Goal: Task Accomplishment & Management: Complete application form

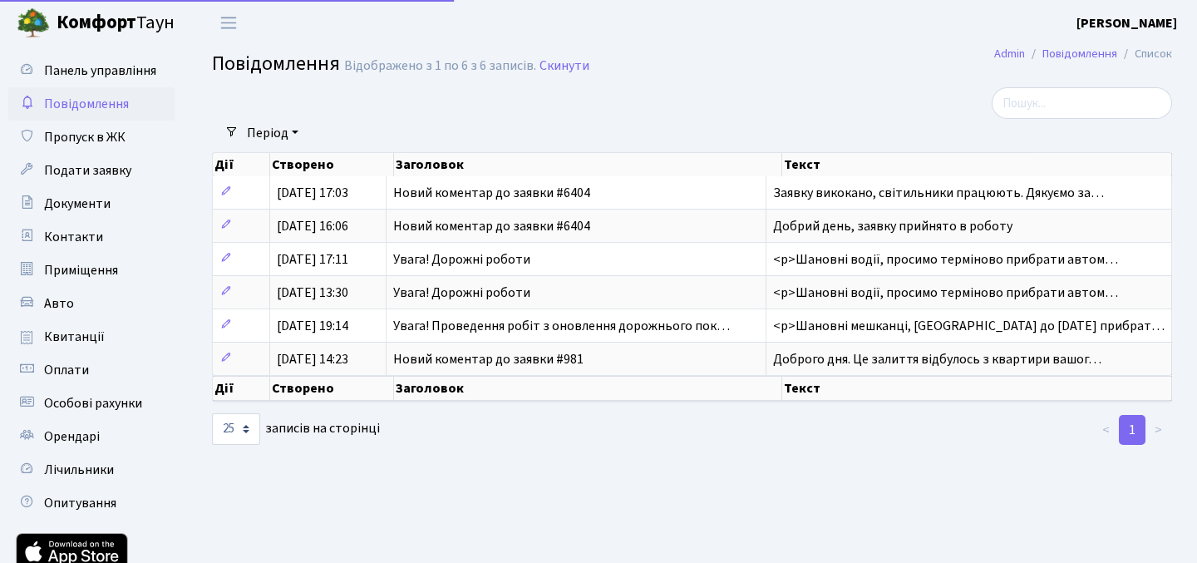
select select "25"
click at [101, 140] on span "Пропуск в ЖК" at bounding box center [84, 137] width 81 height 18
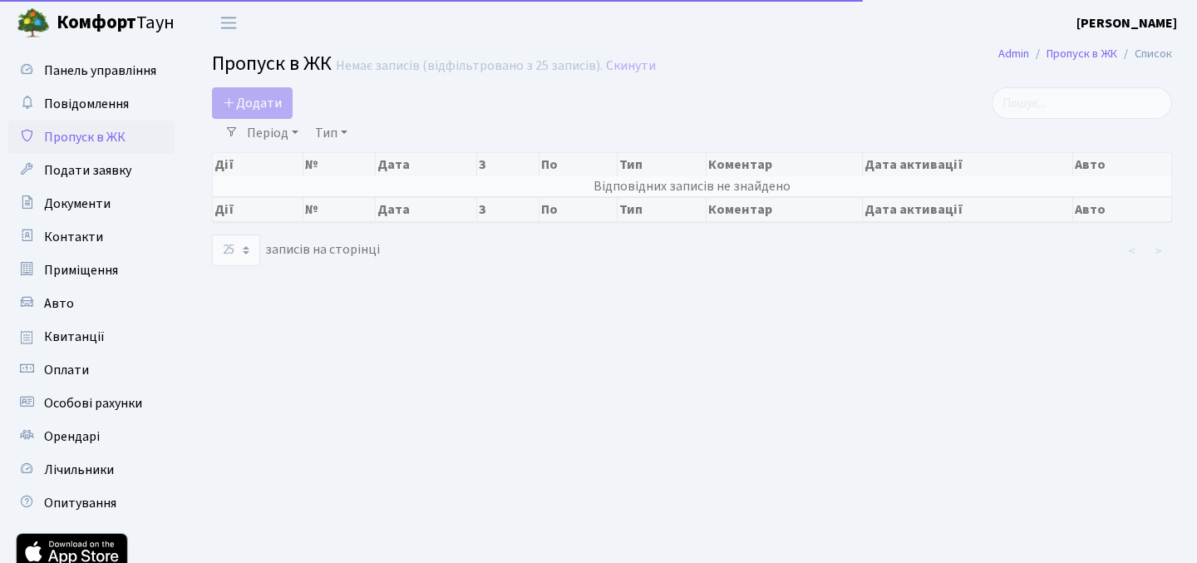
select select "25"
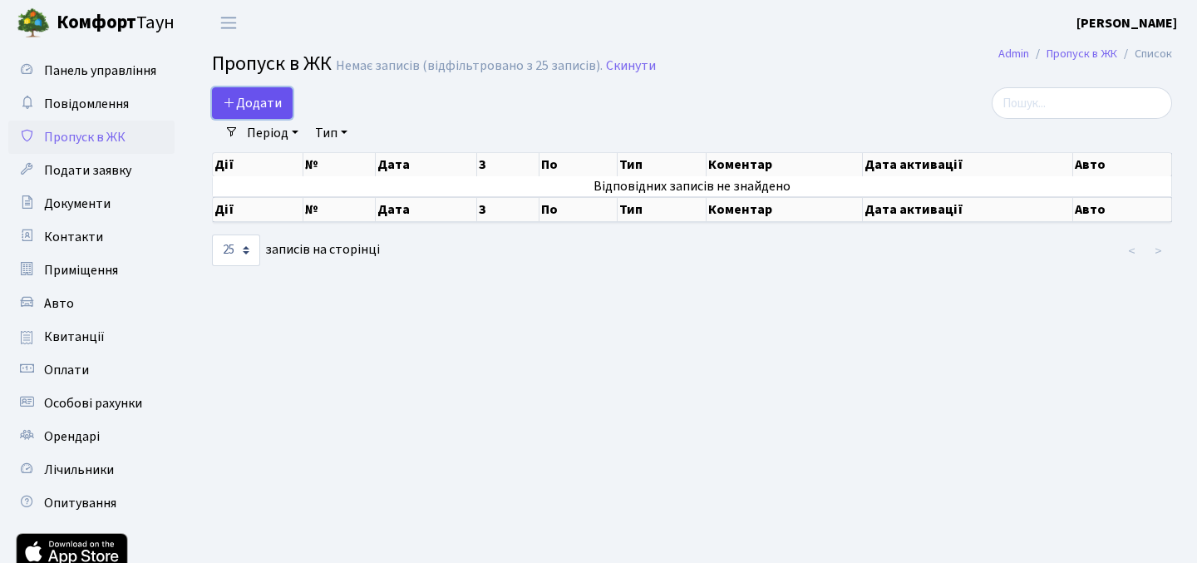
click at [257, 94] on span "Додати" at bounding box center [252, 103] width 59 height 18
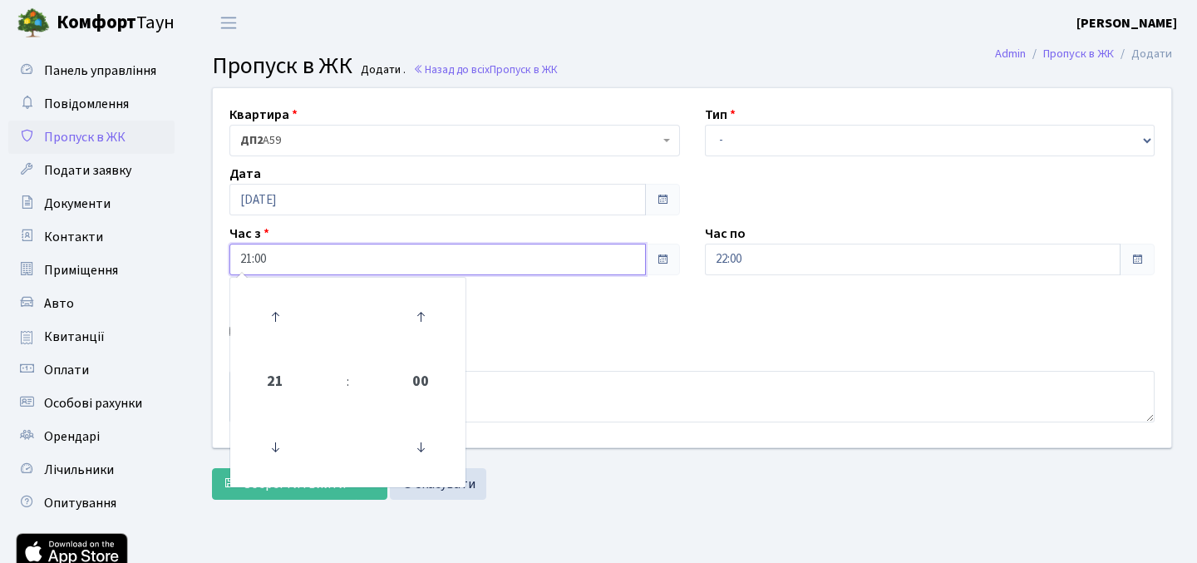
click at [592, 256] on input "21:00" at bounding box center [437, 260] width 416 height 32
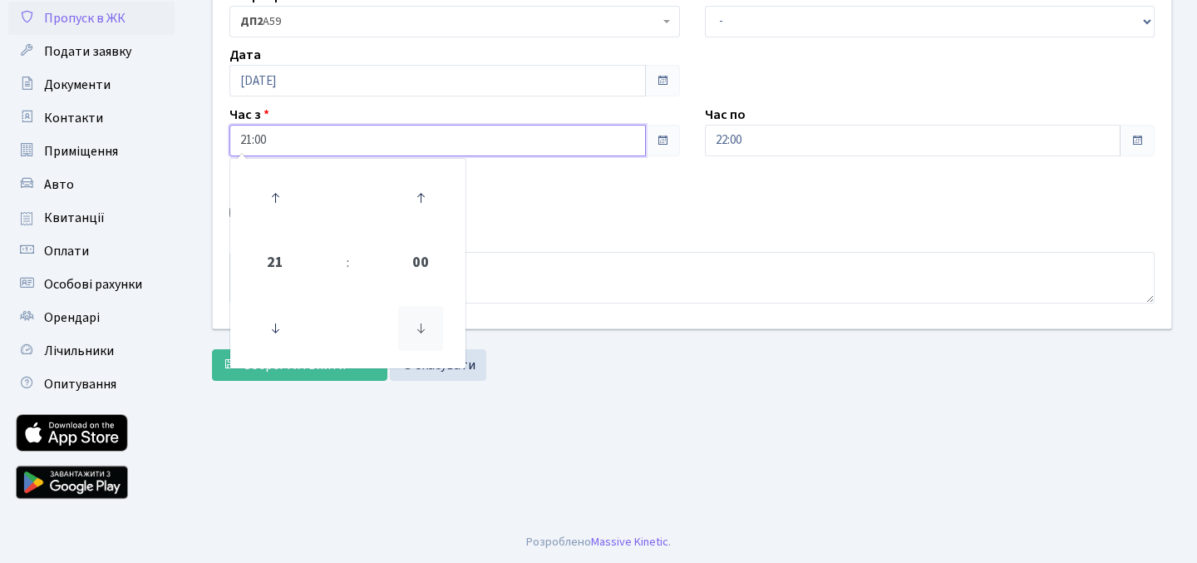
click at [428, 330] on icon at bounding box center [420, 328] width 45 height 45
click at [417, 207] on icon at bounding box center [420, 197] width 45 height 45
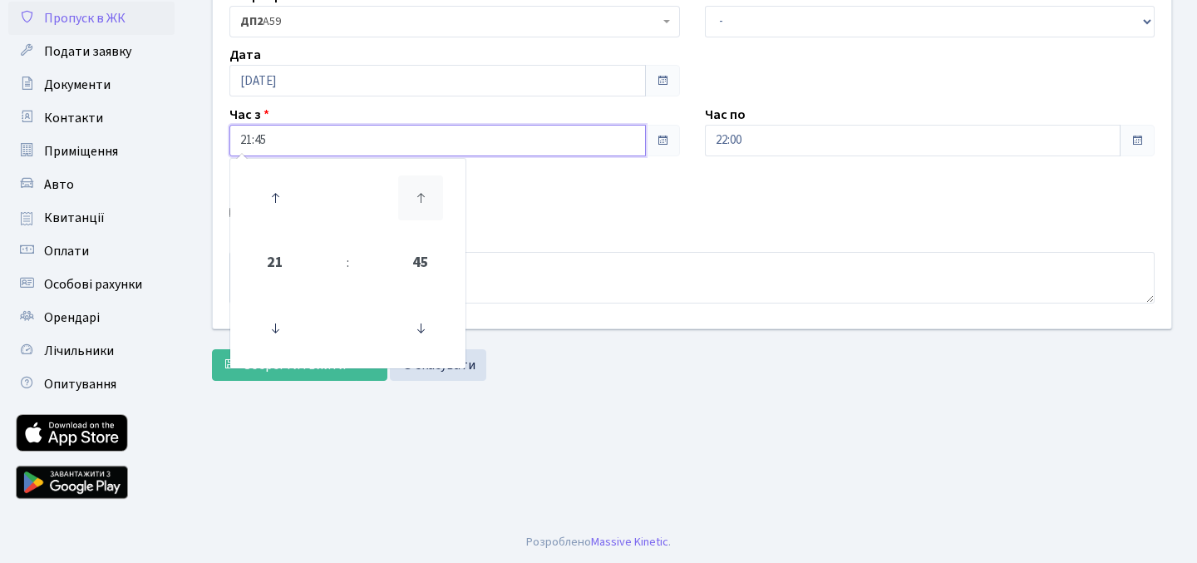
click at [417, 207] on icon at bounding box center [420, 197] width 45 height 45
click at [277, 326] on icon at bounding box center [275, 328] width 45 height 45
click at [428, 190] on icon at bounding box center [420, 197] width 45 height 45
type input "21:15"
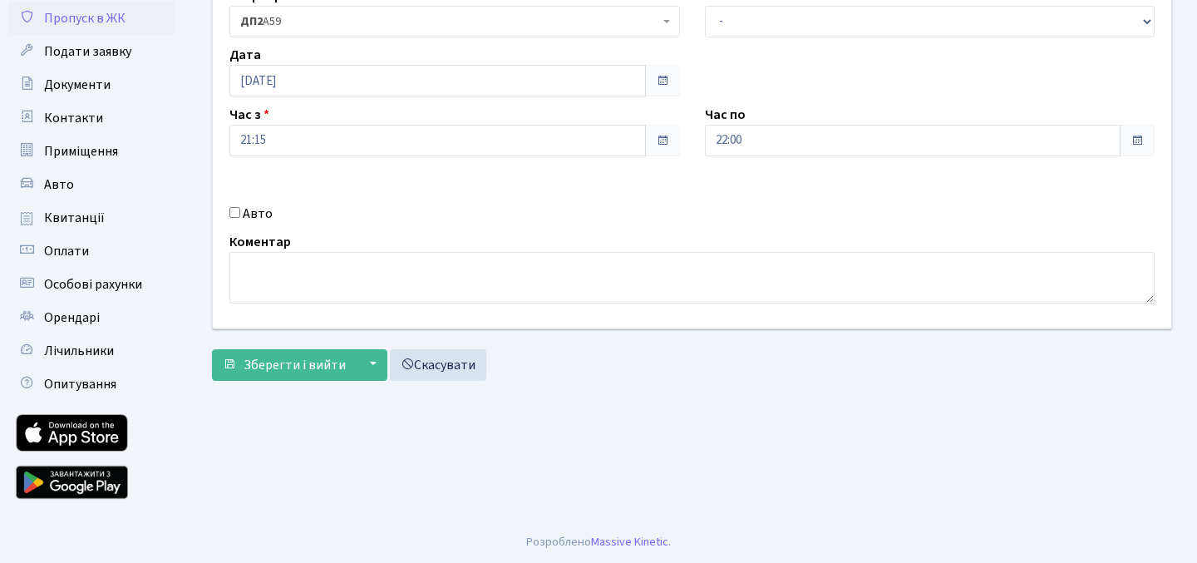
click at [531, 238] on div "Коментар" at bounding box center [692, 267] width 950 height 71
click at [782, 141] on input "22:00" at bounding box center [913, 141] width 416 height 32
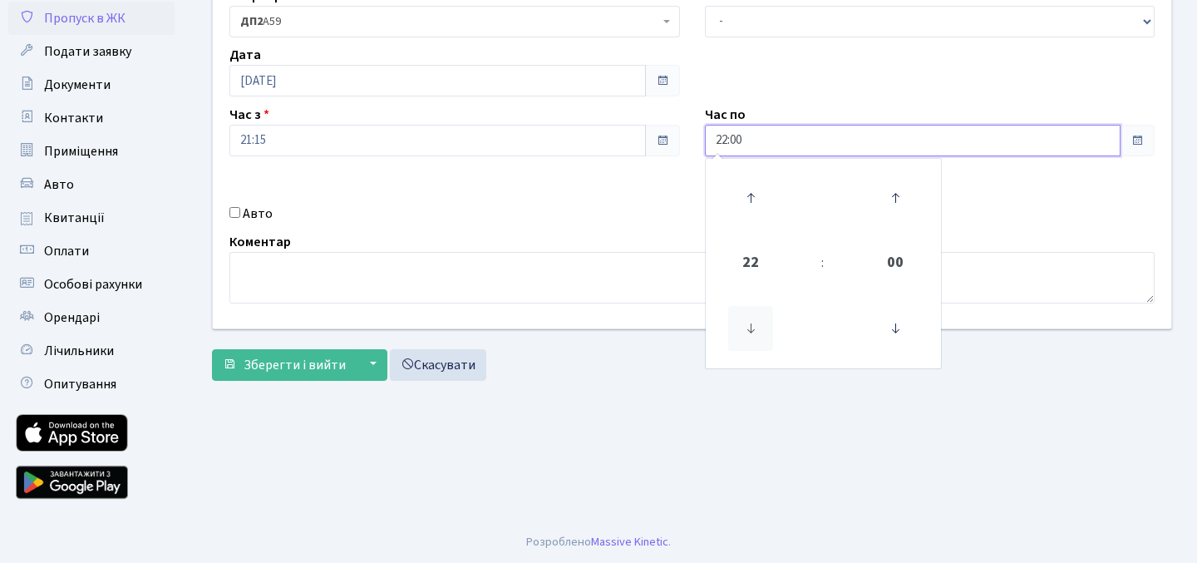
click at [752, 326] on icon at bounding box center [750, 328] width 45 height 45
click at [899, 327] on icon at bounding box center [895, 328] width 45 height 45
click at [894, 206] on icon at bounding box center [895, 197] width 45 height 45
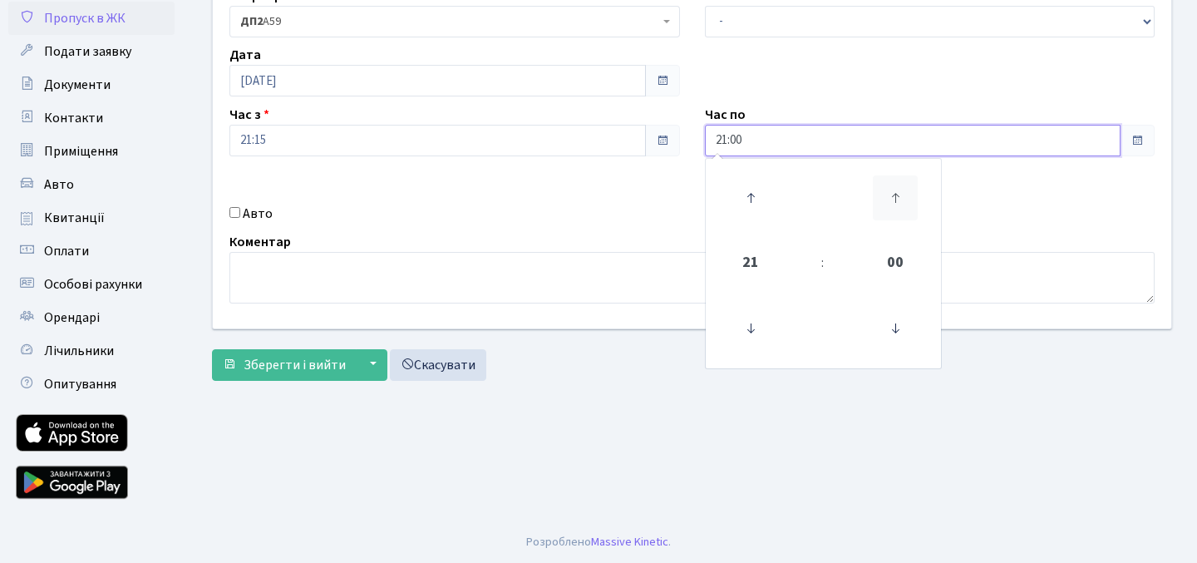
click at [894, 206] on icon at bounding box center [895, 197] width 45 height 45
type input "21:30"
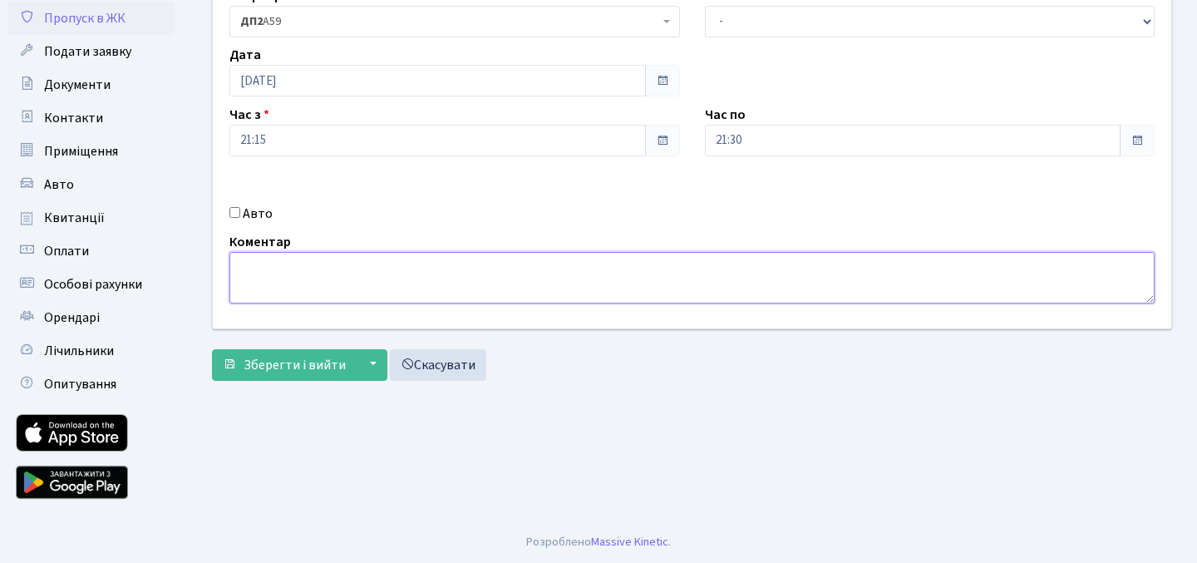
click at [460, 256] on textarea at bounding box center [691, 278] width 925 height 52
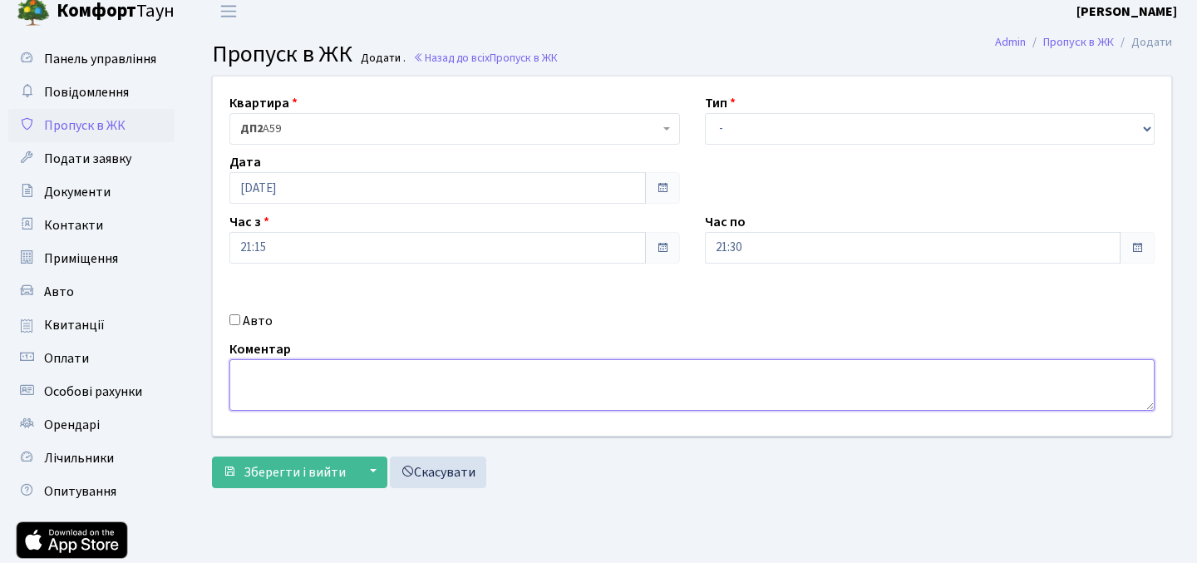
scroll to position [0, 0]
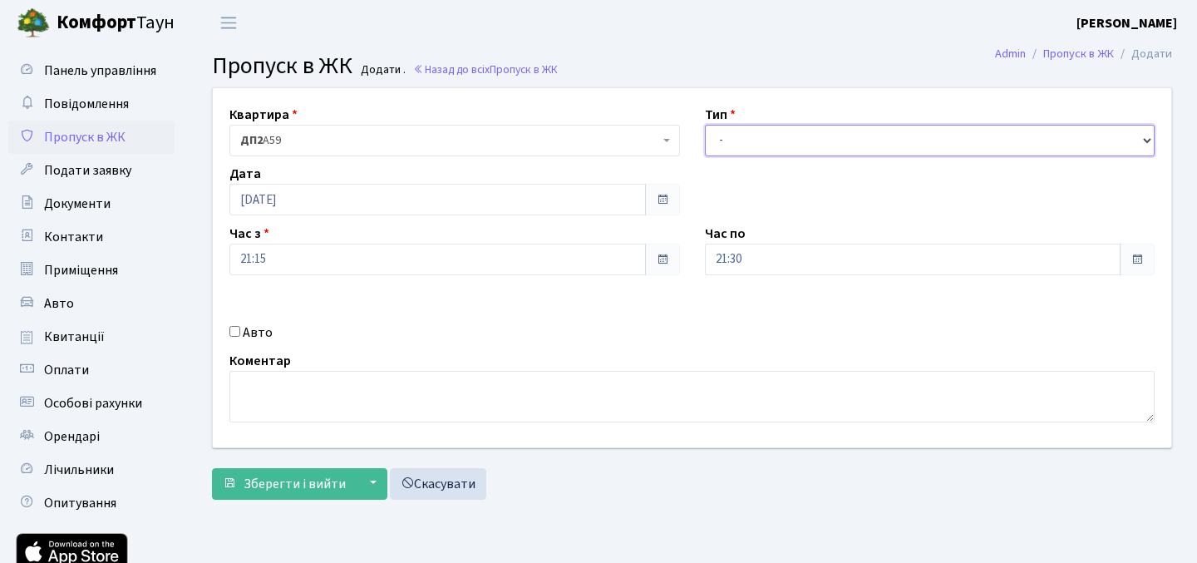
click at [743, 140] on select "- Доставка Таксі Гості Сервіс" at bounding box center [930, 141] width 451 height 32
select select "1"
click at [705, 125] on select "- Доставка Таксі Гості Сервіс" at bounding box center [930, 141] width 451 height 32
click at [768, 142] on select "- Доставка Таксі Гості Сервіс" at bounding box center [930, 141] width 451 height 32
click at [705, 125] on select "- Доставка Таксі Гості Сервіс" at bounding box center [930, 141] width 451 height 32
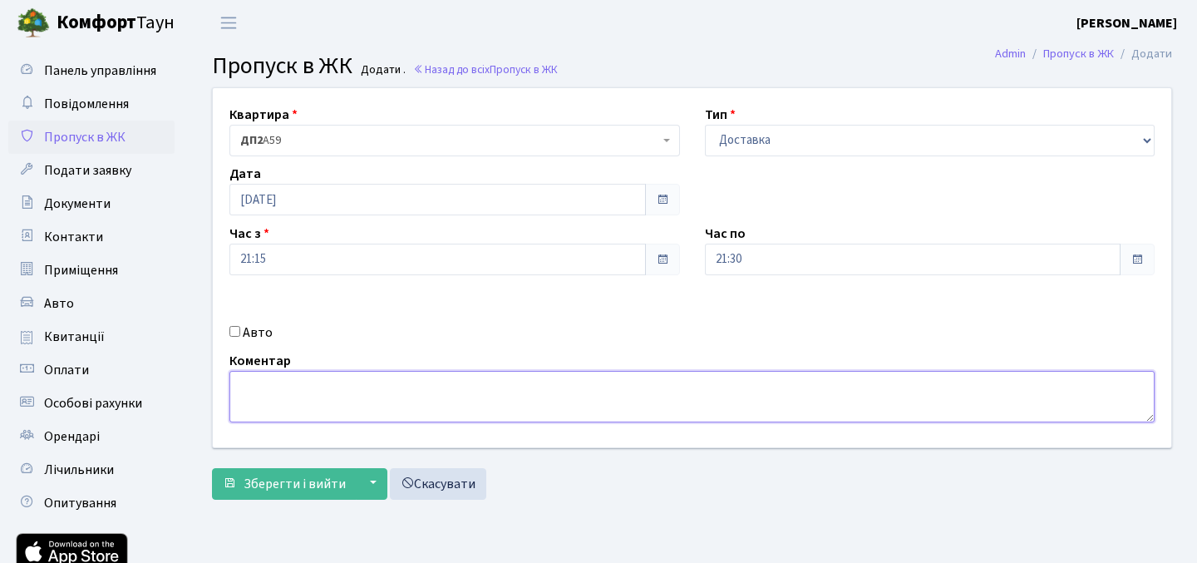
click at [532, 405] on textarea at bounding box center [691, 397] width 925 height 52
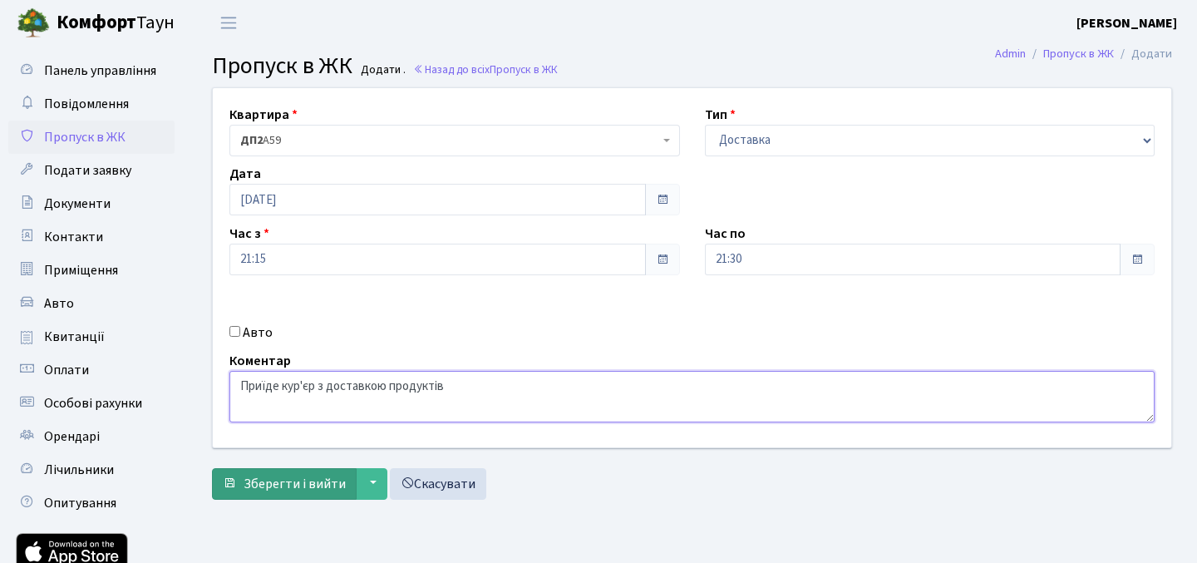
type textarea "Приїде кур'єр з доставкою продуктів"
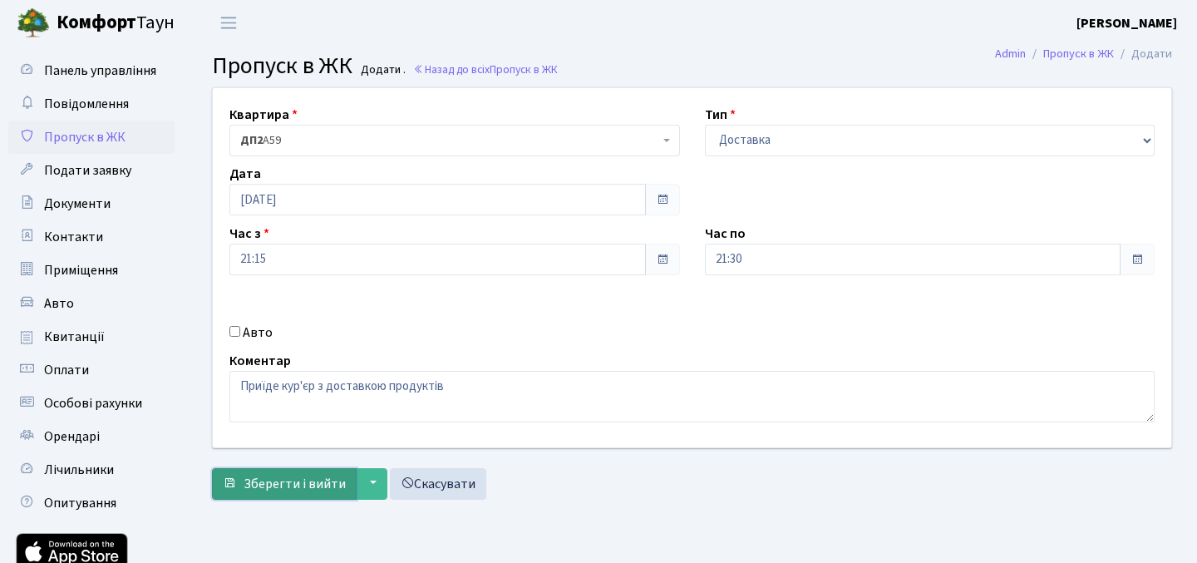
click at [324, 486] on span "Зберегти і вийти" at bounding box center [295, 484] width 102 height 18
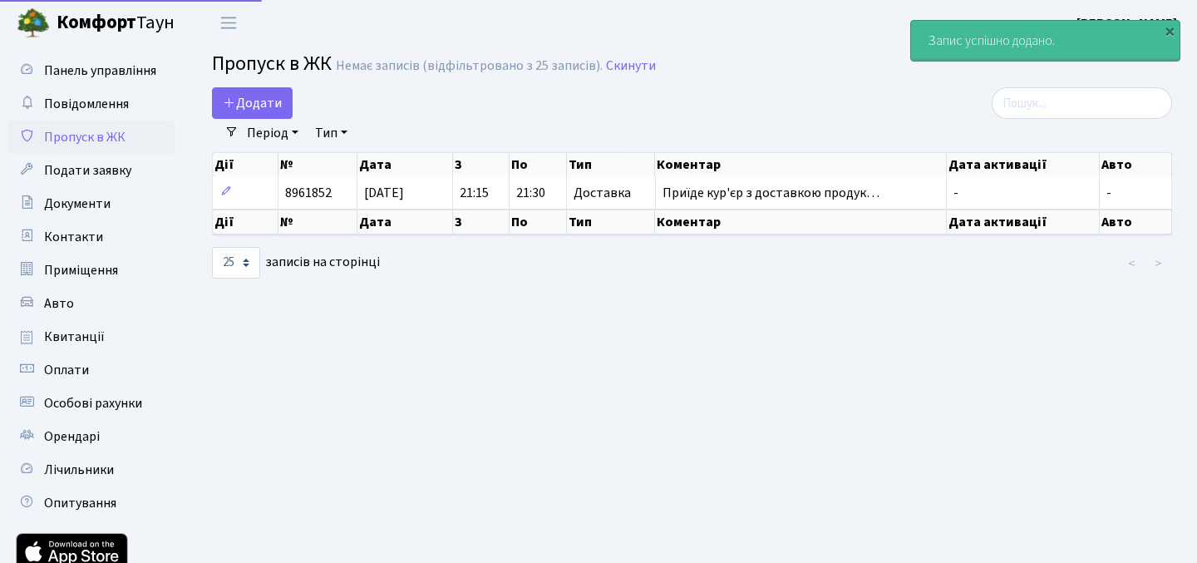
select select "25"
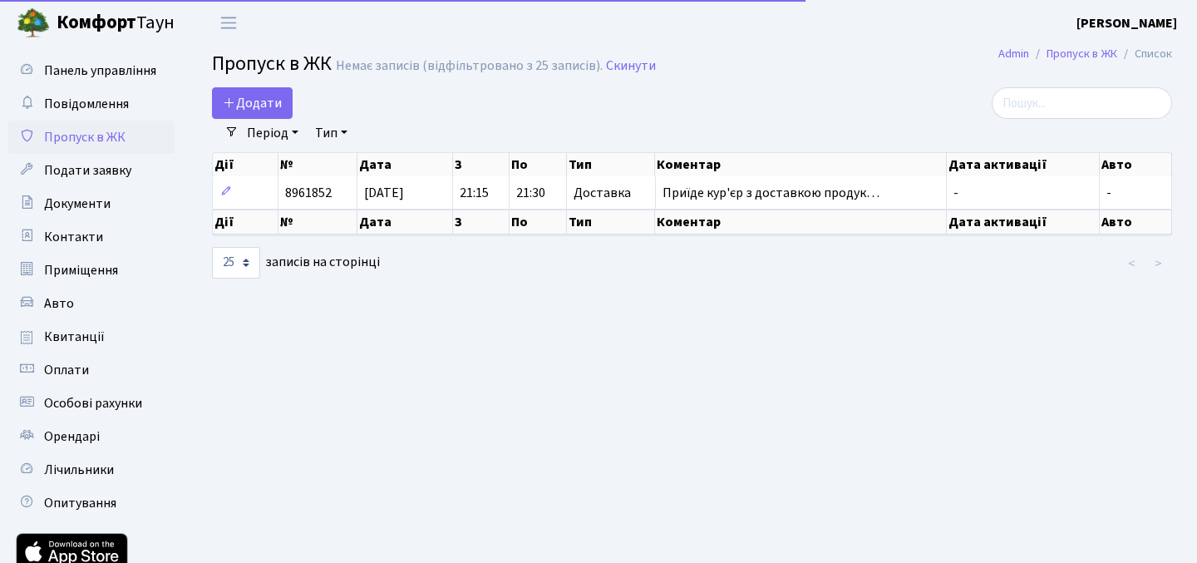
select select "25"
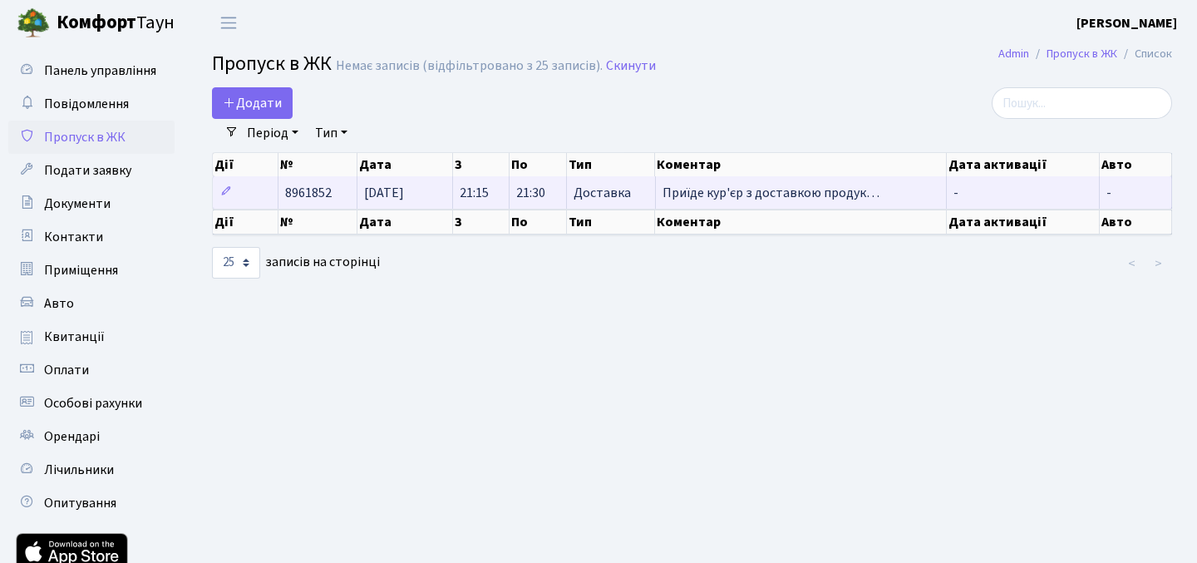
click at [975, 190] on td "-" at bounding box center [1023, 192] width 153 height 32
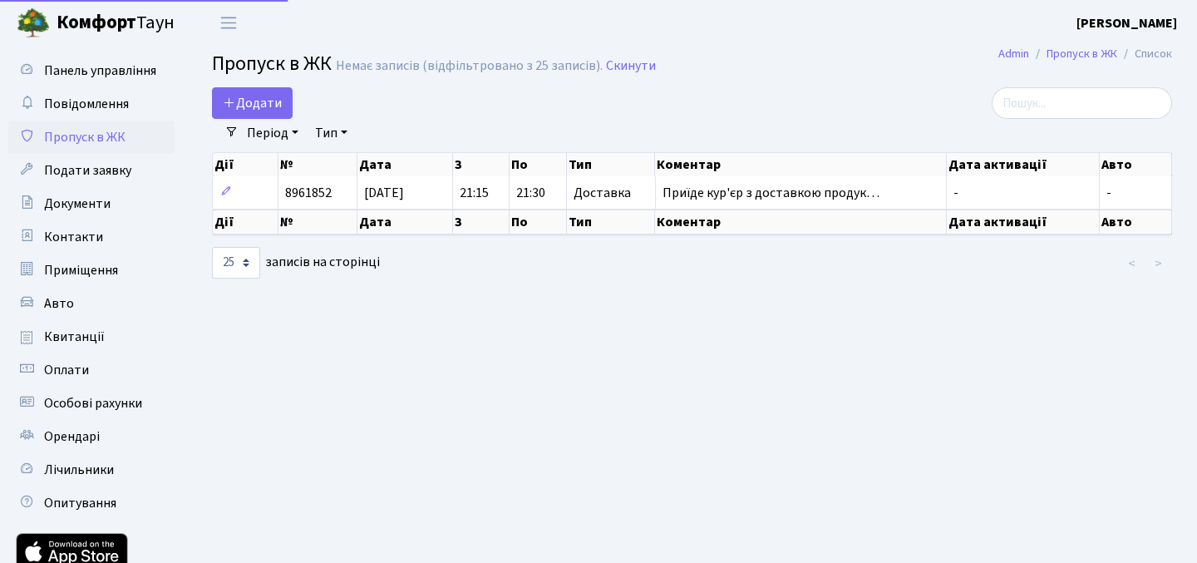
select select "25"
click at [1002, 166] on th "Дата активації" at bounding box center [1023, 164] width 153 height 23
select select "25"
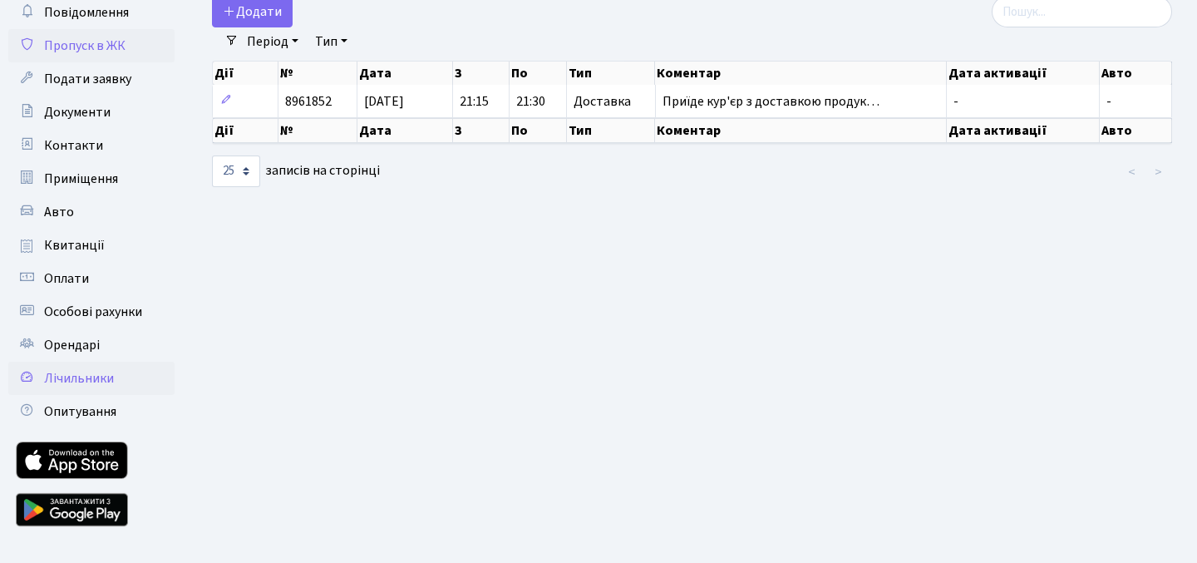
scroll to position [119, 0]
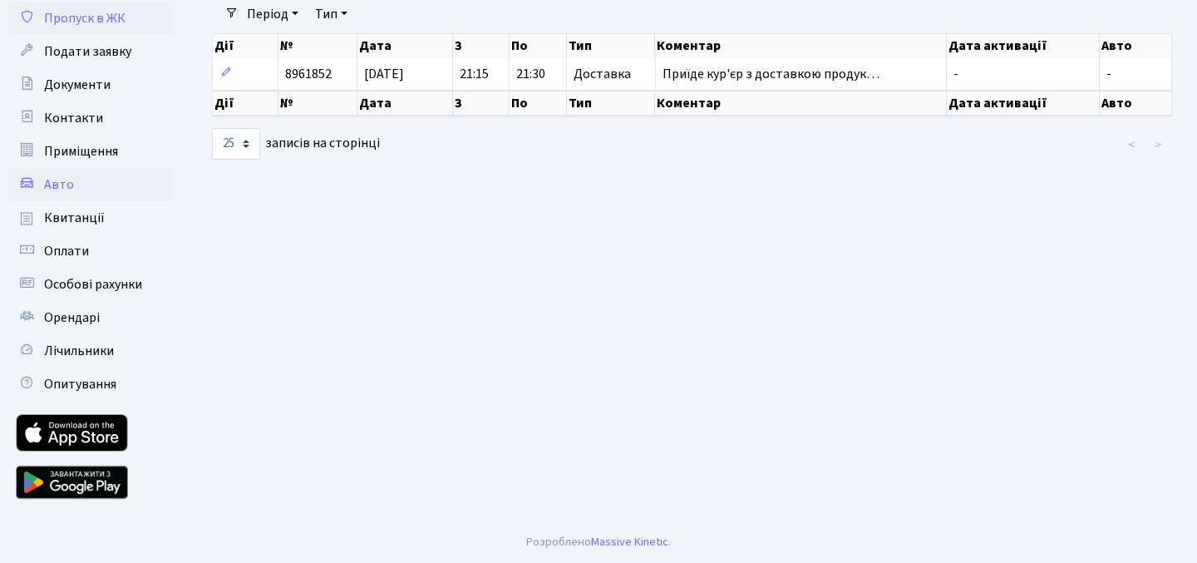
click at [101, 180] on link "Авто" at bounding box center [91, 184] width 166 height 33
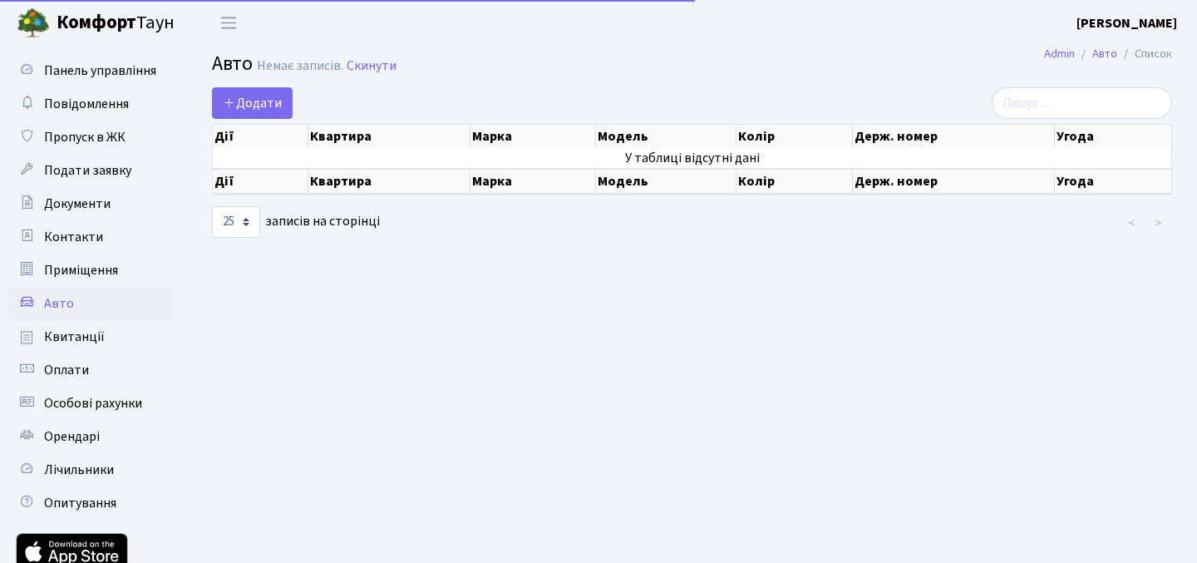
select select "25"
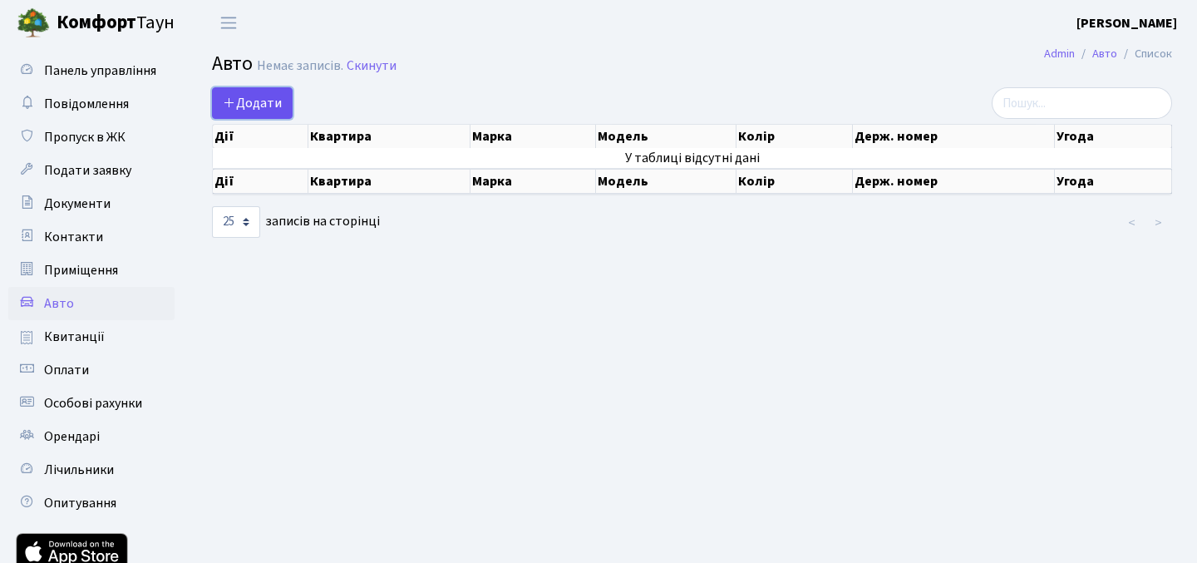
click at [277, 101] on span "Додати" at bounding box center [252, 103] width 59 height 18
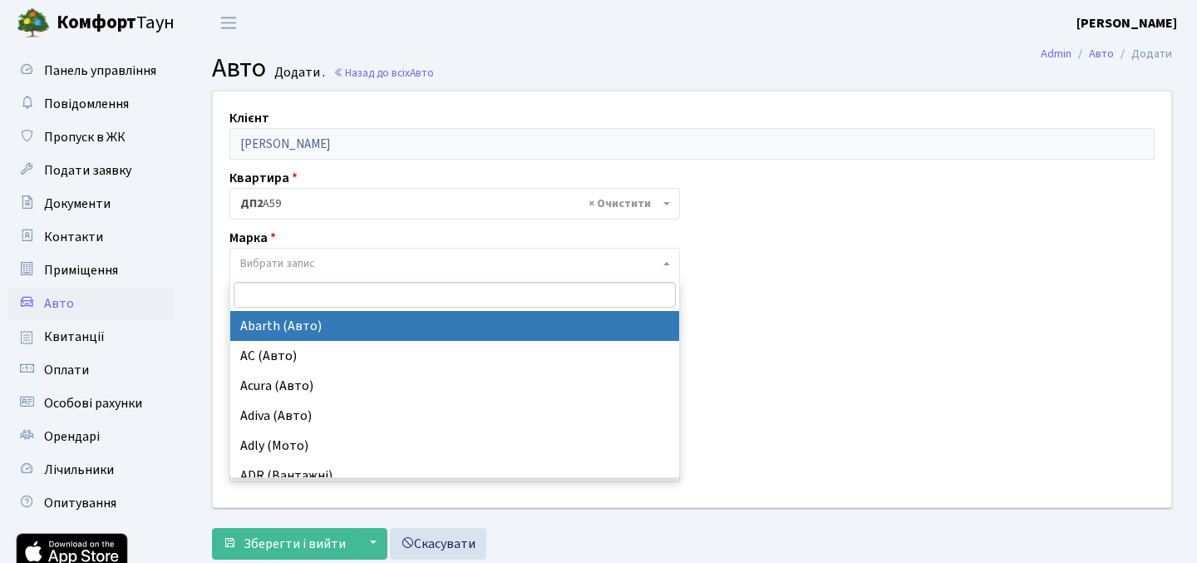
click at [401, 267] on span "Вибрати запис" at bounding box center [449, 263] width 419 height 17
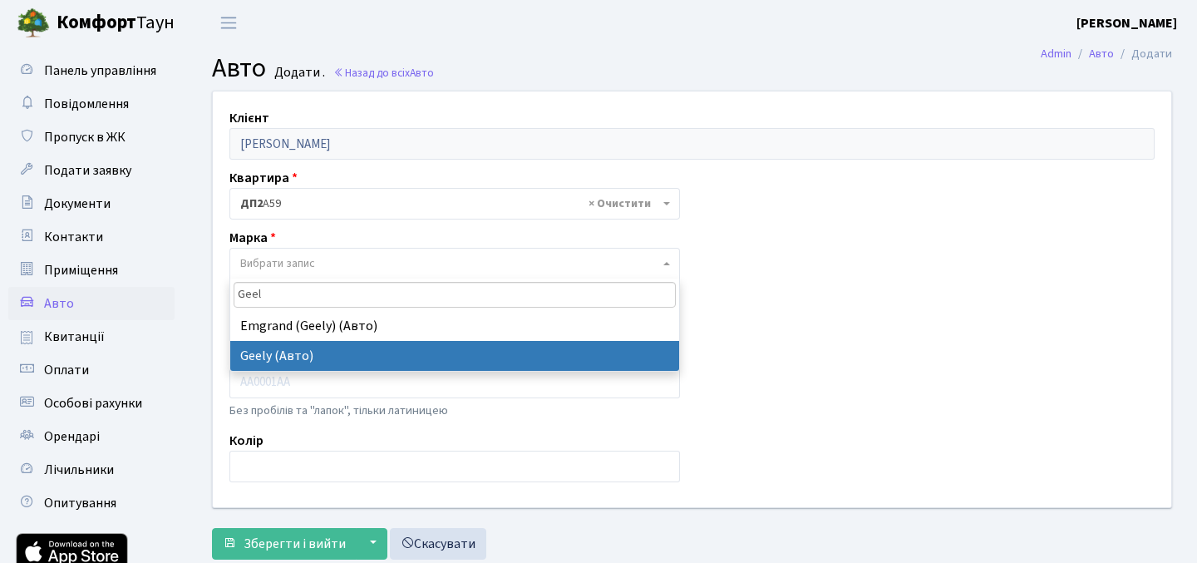
type input "Geel"
select select "50"
select select
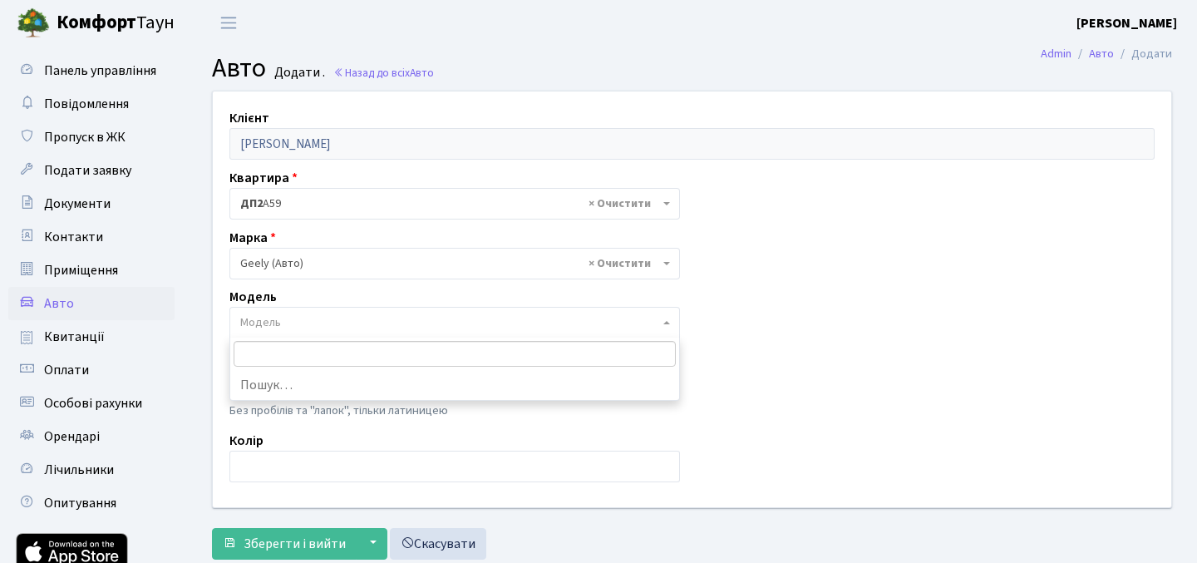
click at [391, 318] on span "Модель" at bounding box center [449, 322] width 419 height 17
type input "cross"
click at [423, 302] on div "Модель Модель" at bounding box center [454, 313] width 475 height 52
click at [436, 255] on span "× Geely (Авто)" at bounding box center [449, 263] width 419 height 17
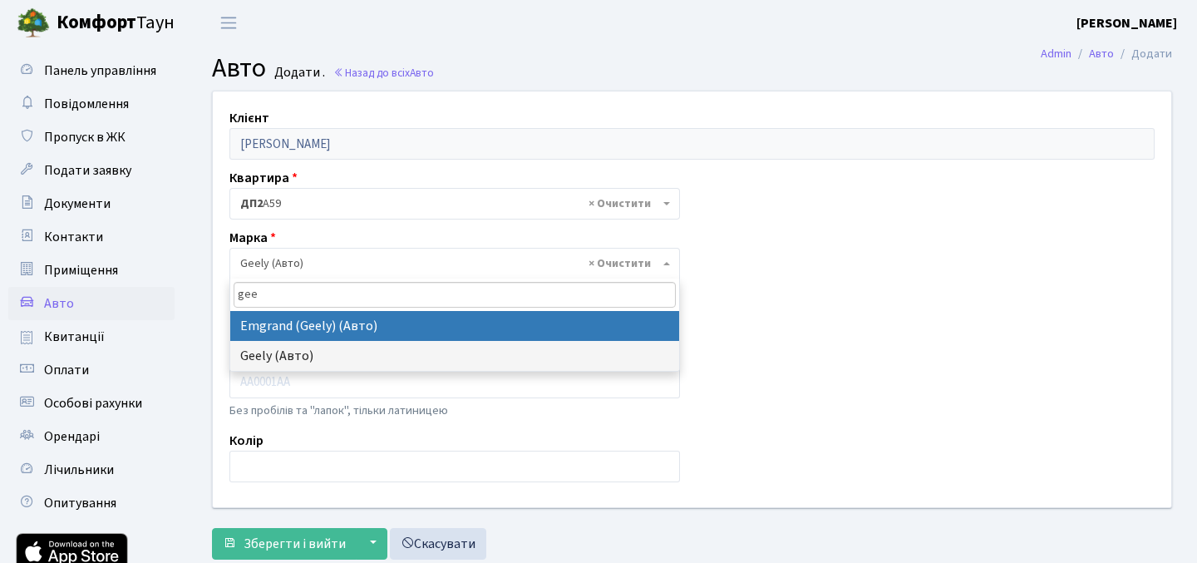
type input "gee"
select select "183"
select select
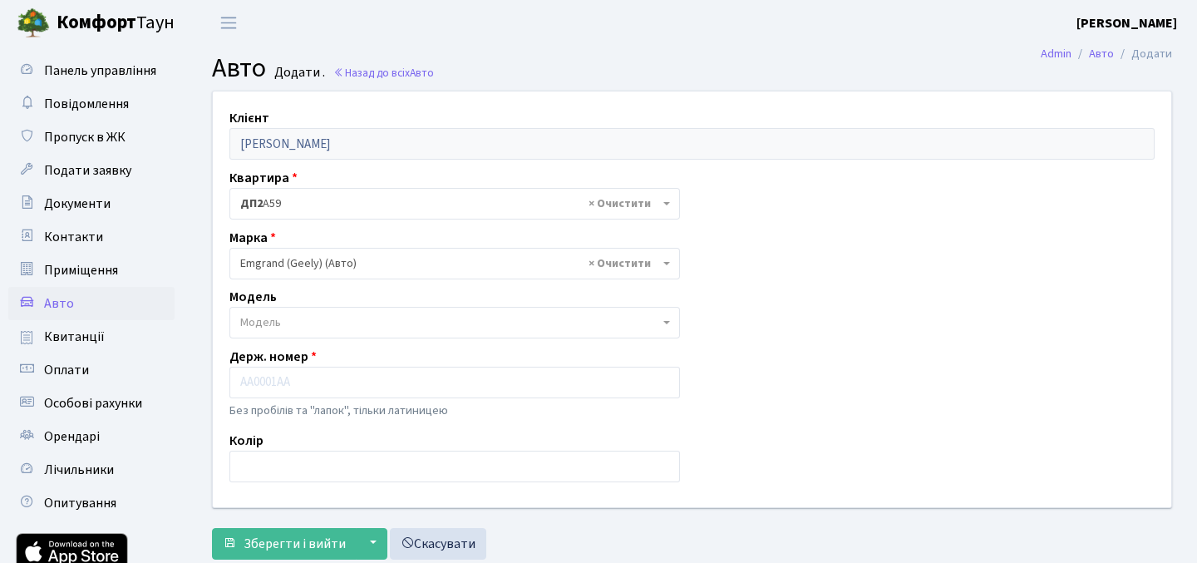
click at [392, 337] on body "Комфорт Таун Ванін І. Ю. Мій обліковий запис Вийти Панель управління Повідомлен…" at bounding box center [598, 341] width 1197 height 682
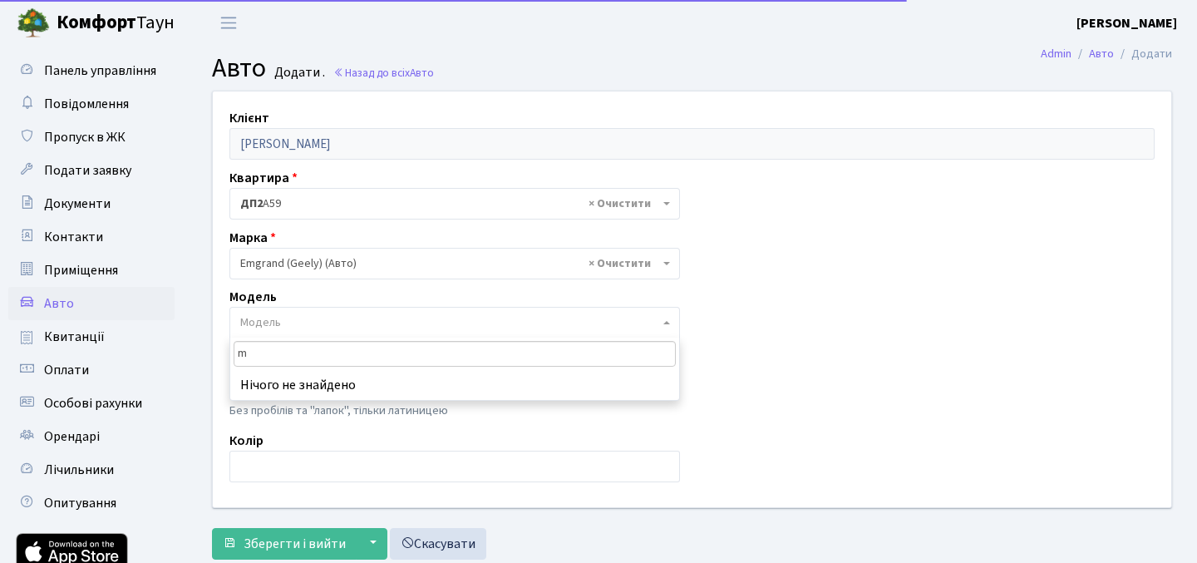
type input "mk"
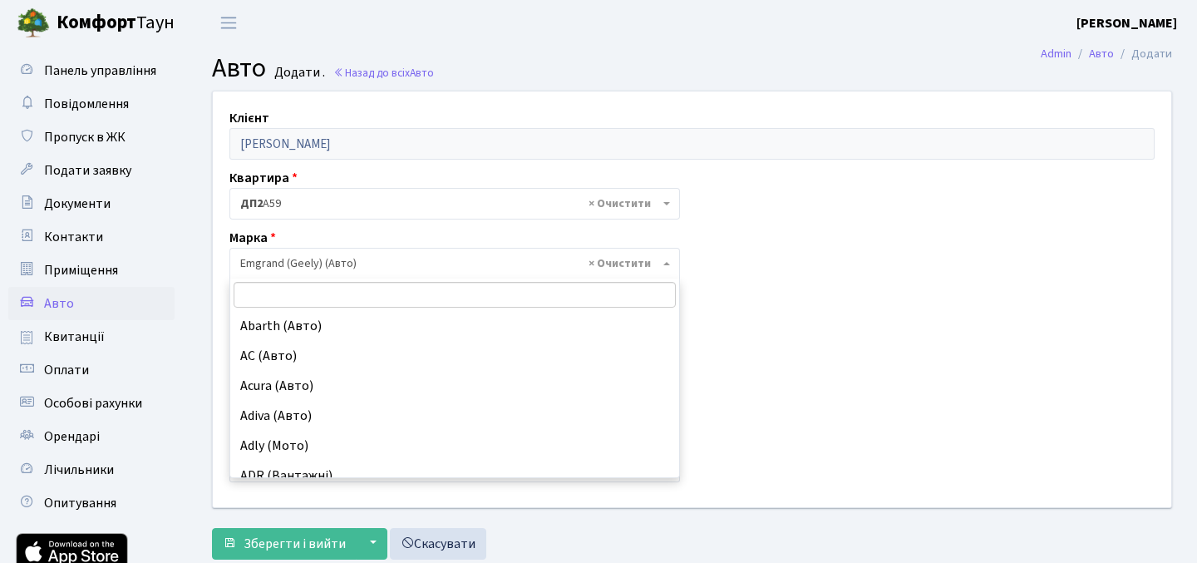
click at [454, 252] on span "× Emgrand (Geely) (Авто)" at bounding box center [454, 264] width 451 height 32
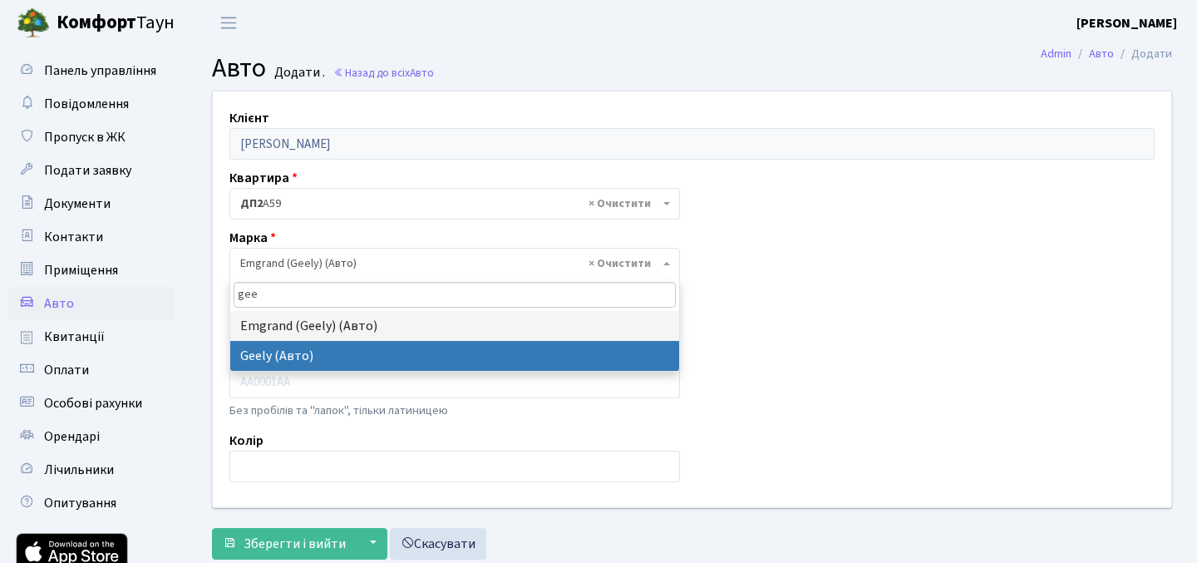
type input "gee"
select select "50"
select select
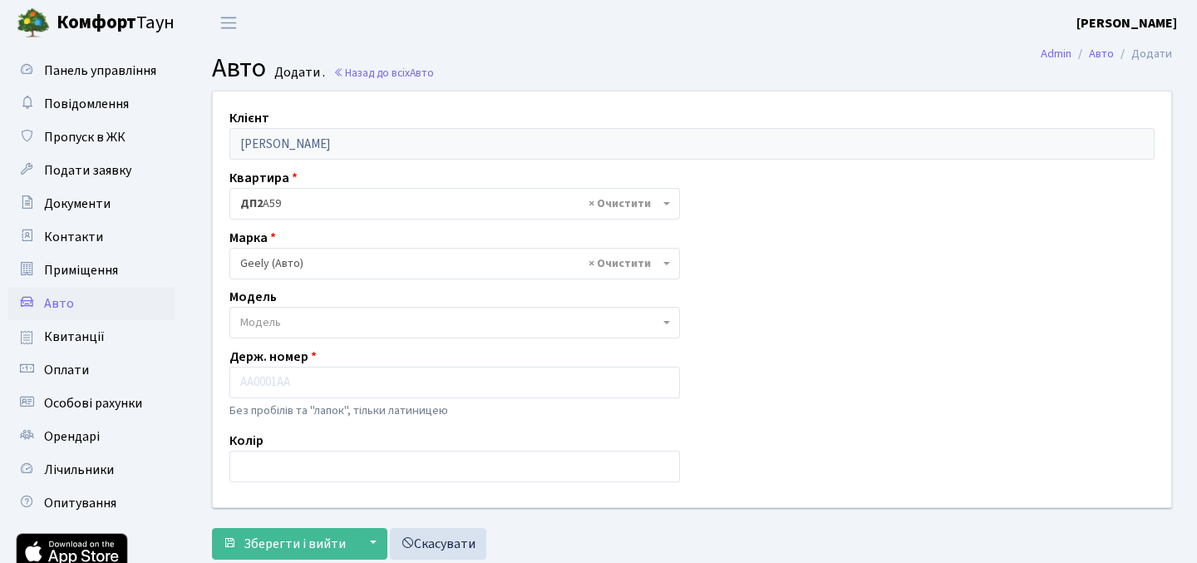
click at [432, 327] on span "Модель" at bounding box center [449, 322] width 419 height 17
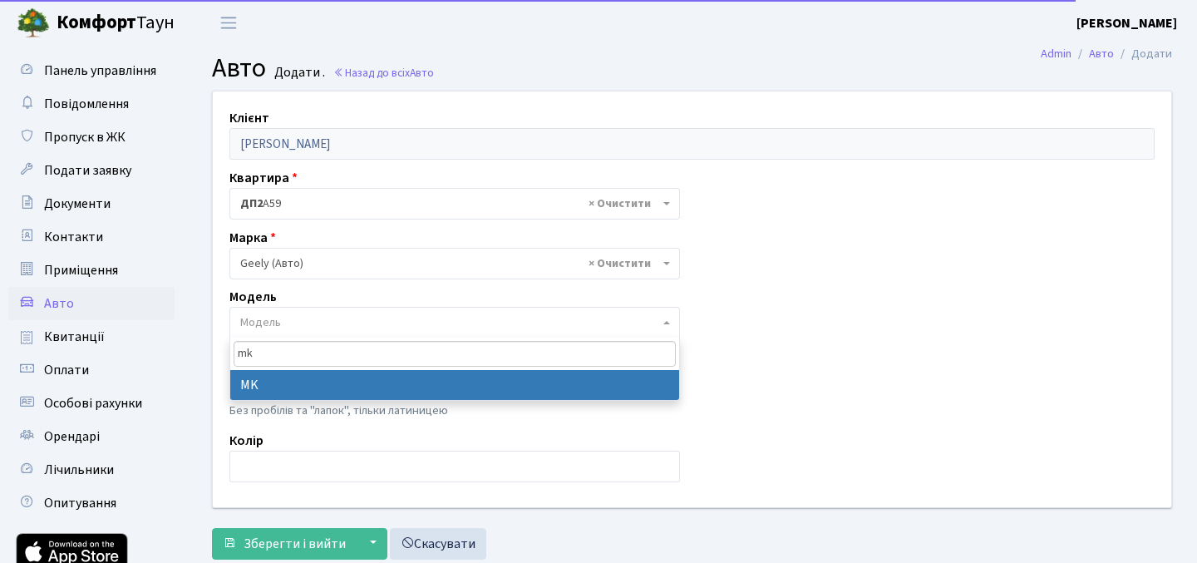
type input "mk"
select select "840"
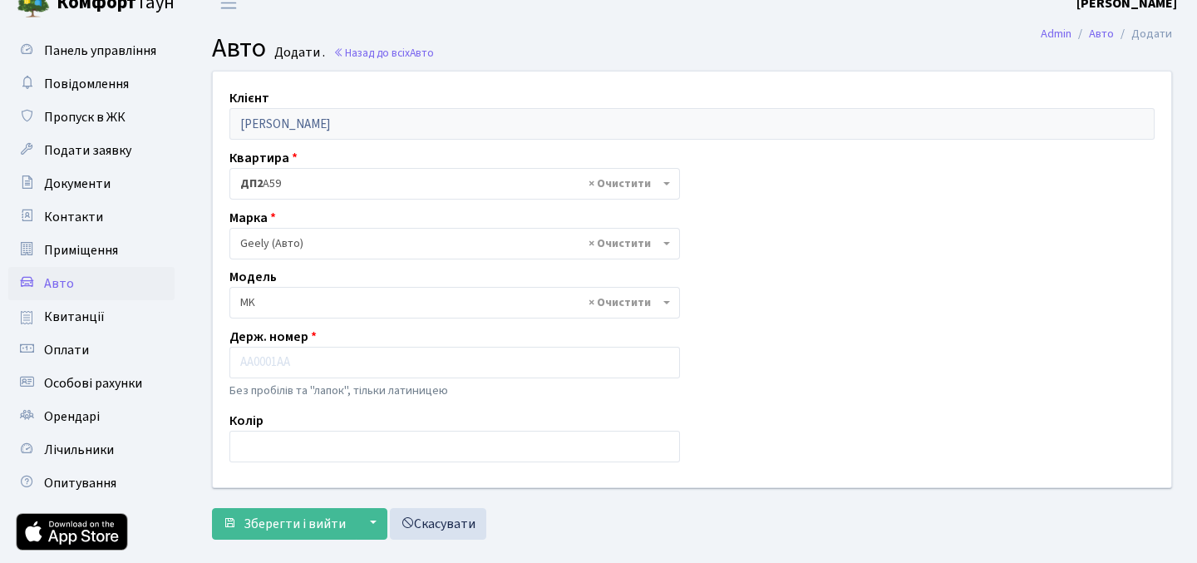
scroll to position [26, 0]
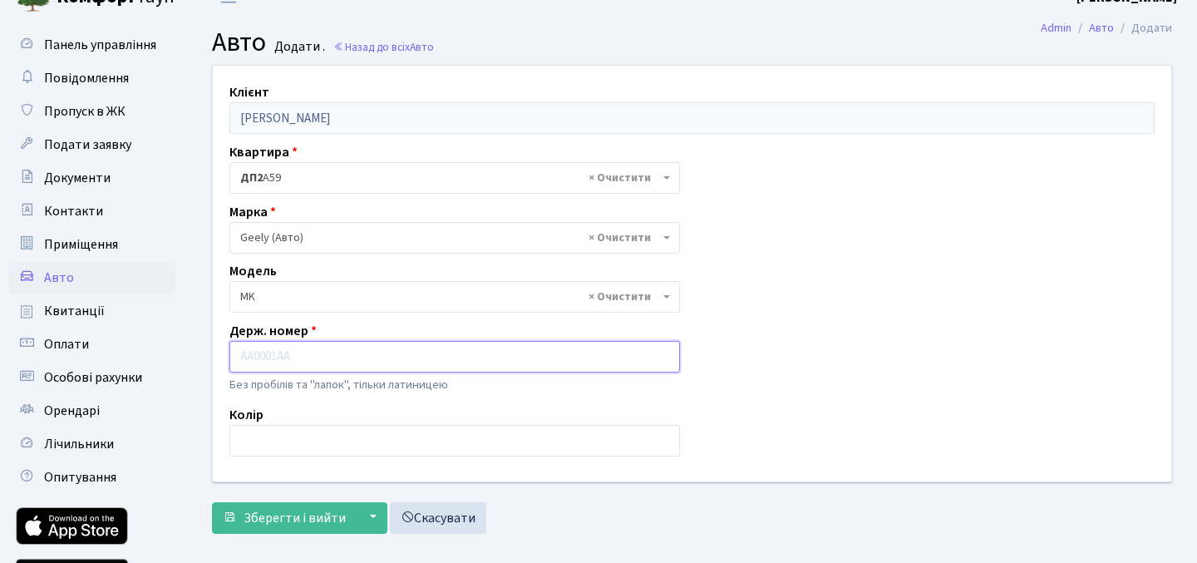
click at [427, 346] on input "text" at bounding box center [454, 357] width 451 height 32
type input "F"
click at [271, 356] on input "AP5163СО" at bounding box center [454, 357] width 451 height 32
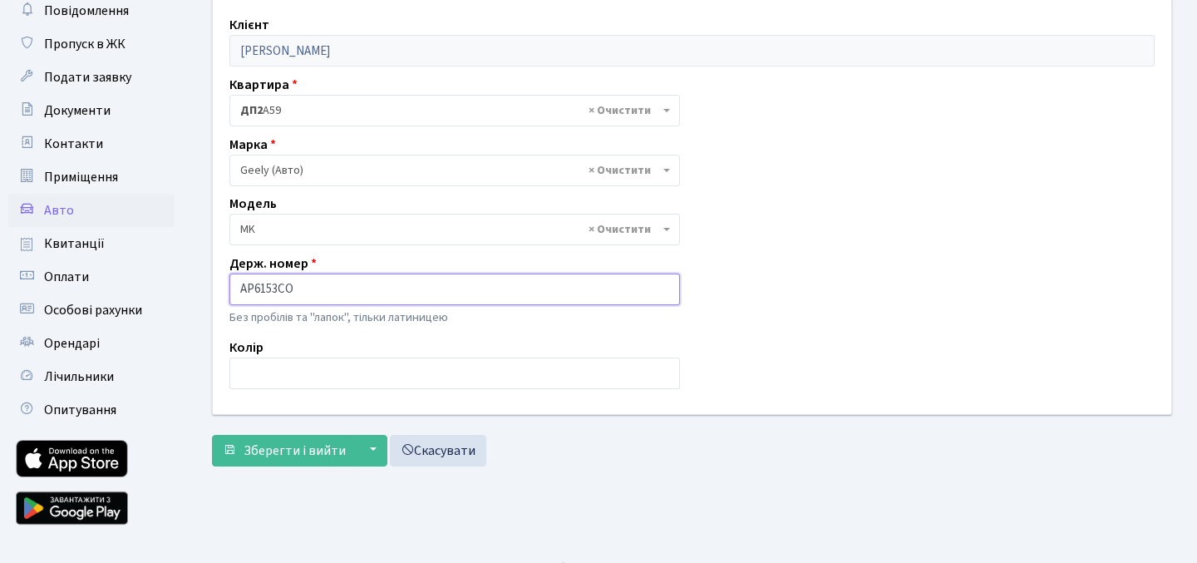
scroll to position [96, 0]
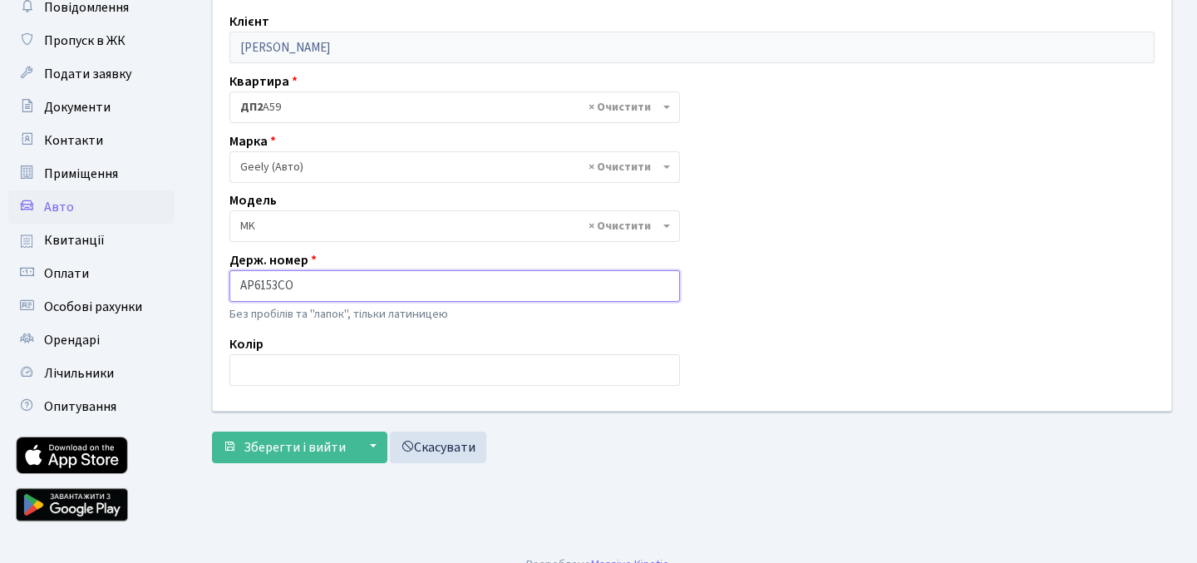
type input "AP6153СО"
click at [329, 385] on input "text" at bounding box center [454, 370] width 451 height 32
type input "М"
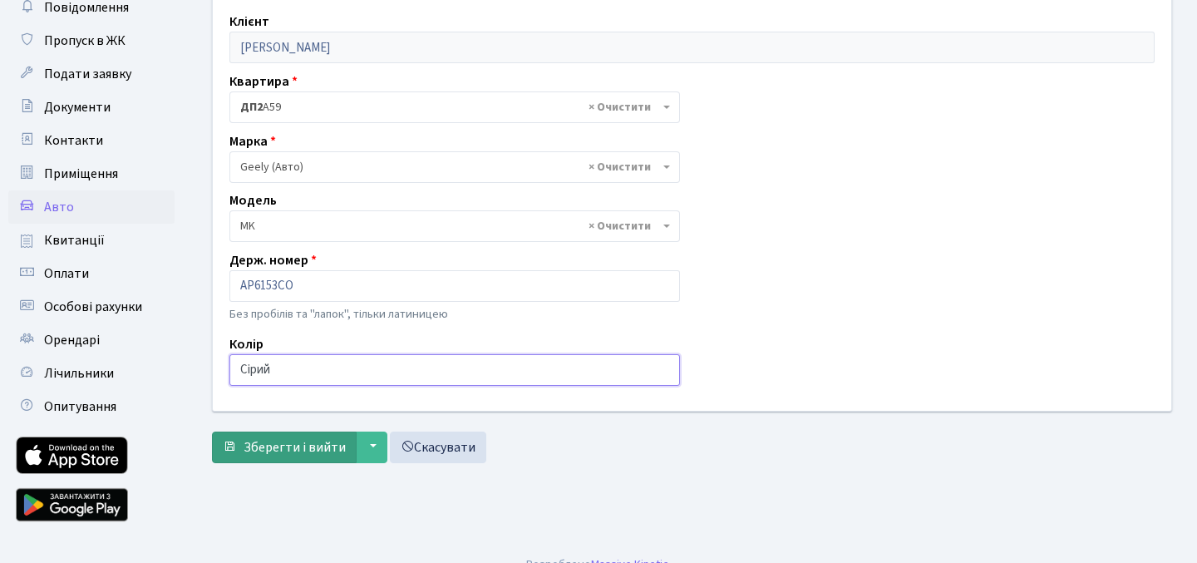
type input "Сірий"
click at [313, 451] on span "Зберегти і вийти" at bounding box center [295, 447] width 102 height 18
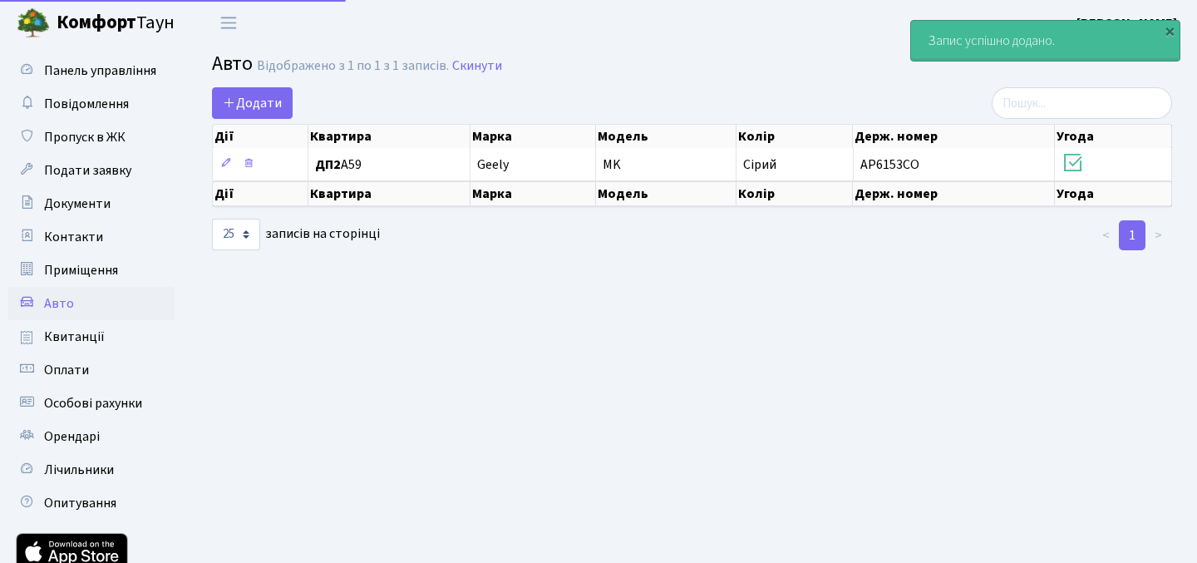
select select "25"
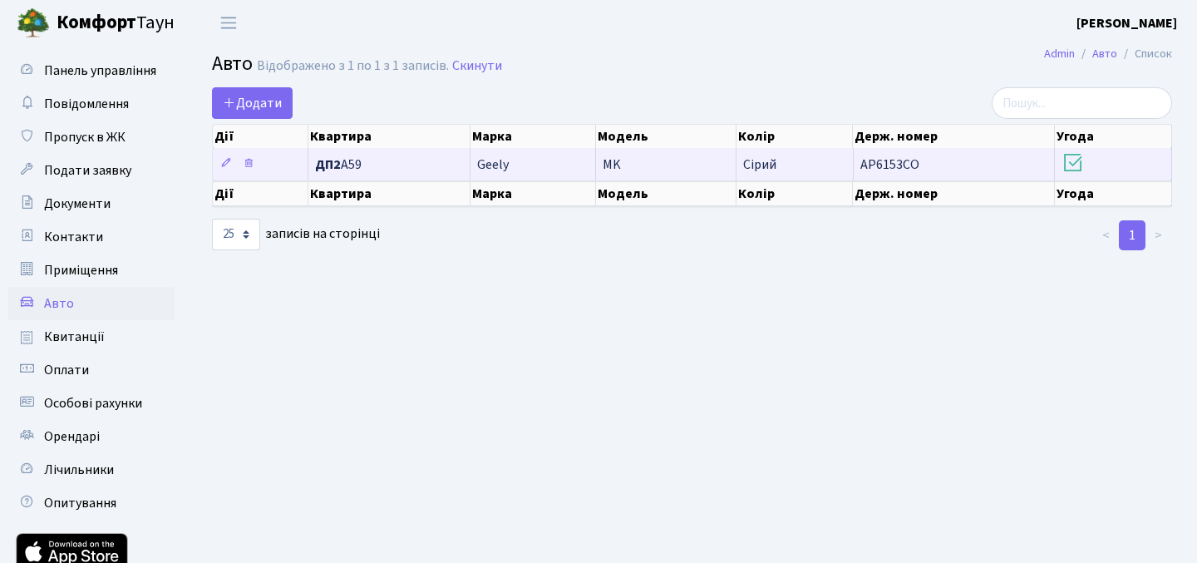
click at [1075, 164] on icon at bounding box center [1072, 162] width 23 height 23
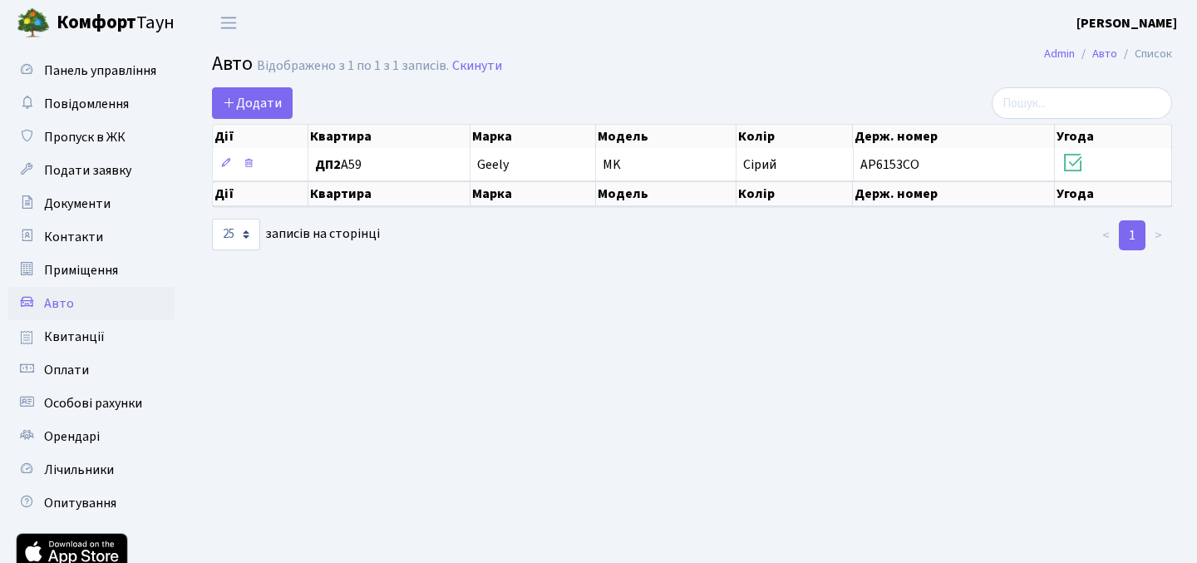
click at [1074, 140] on th "Угода" at bounding box center [1113, 136] width 117 height 23
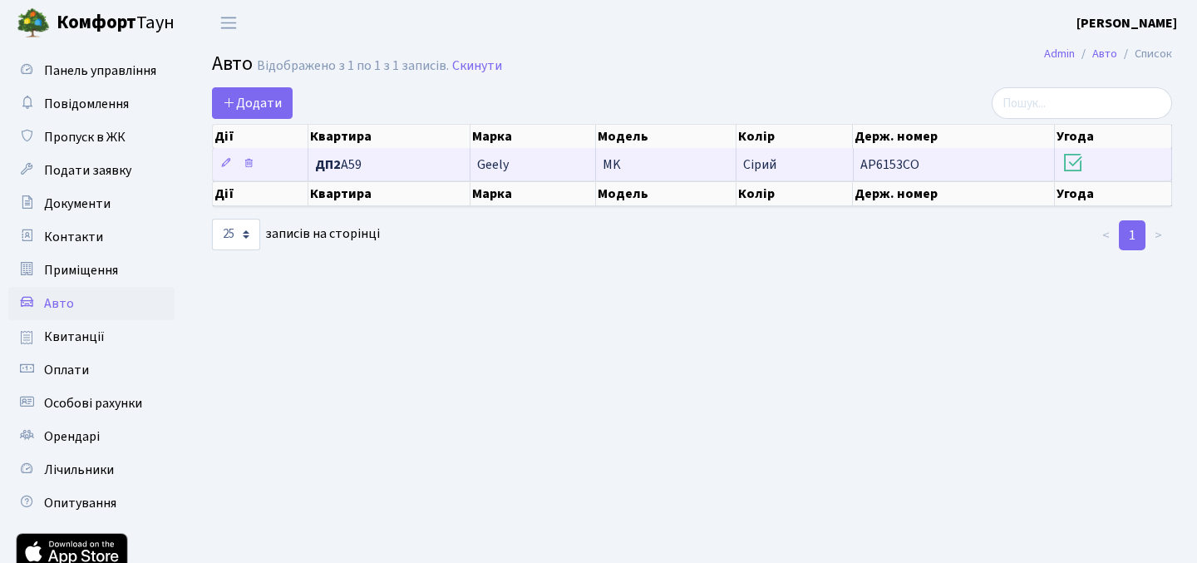
click at [1074, 169] on icon at bounding box center [1072, 162] width 23 height 23
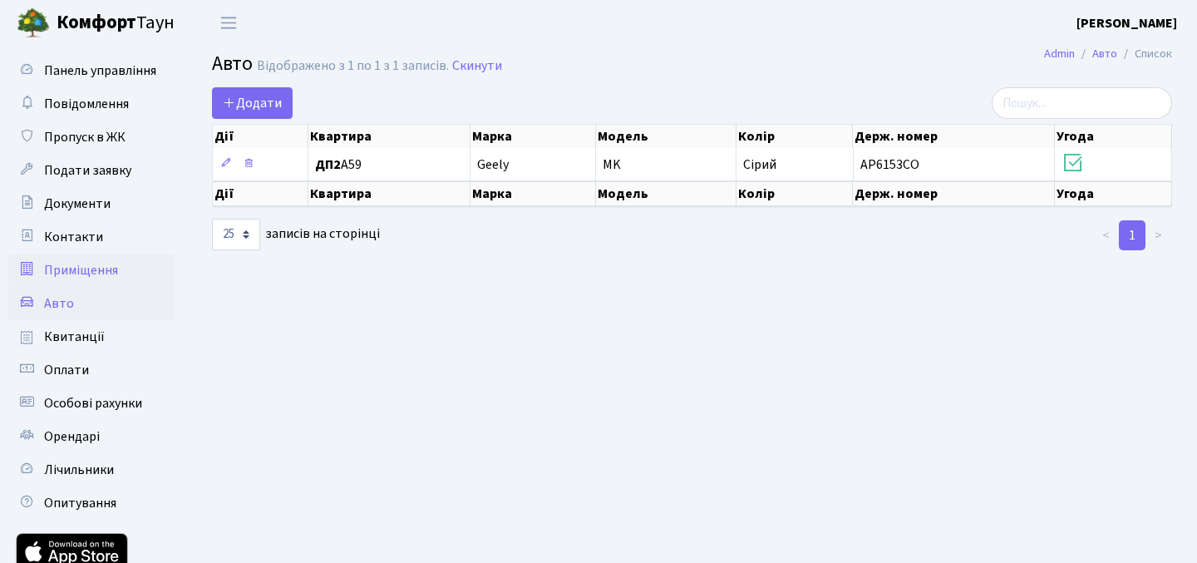
click at [89, 266] on span "Приміщення" at bounding box center [81, 270] width 74 height 18
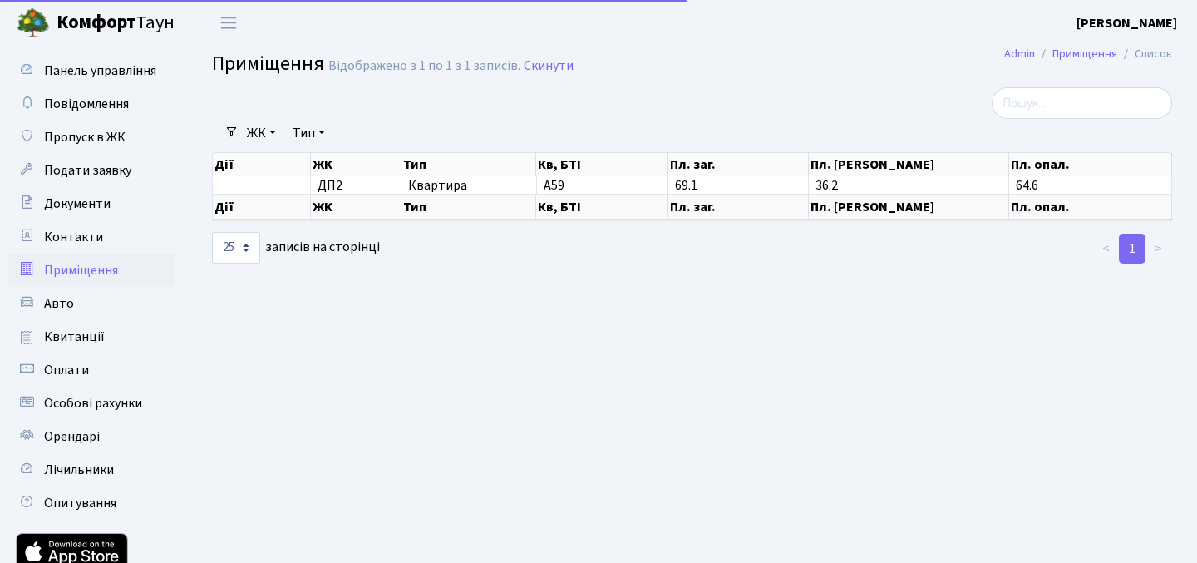
select select "25"
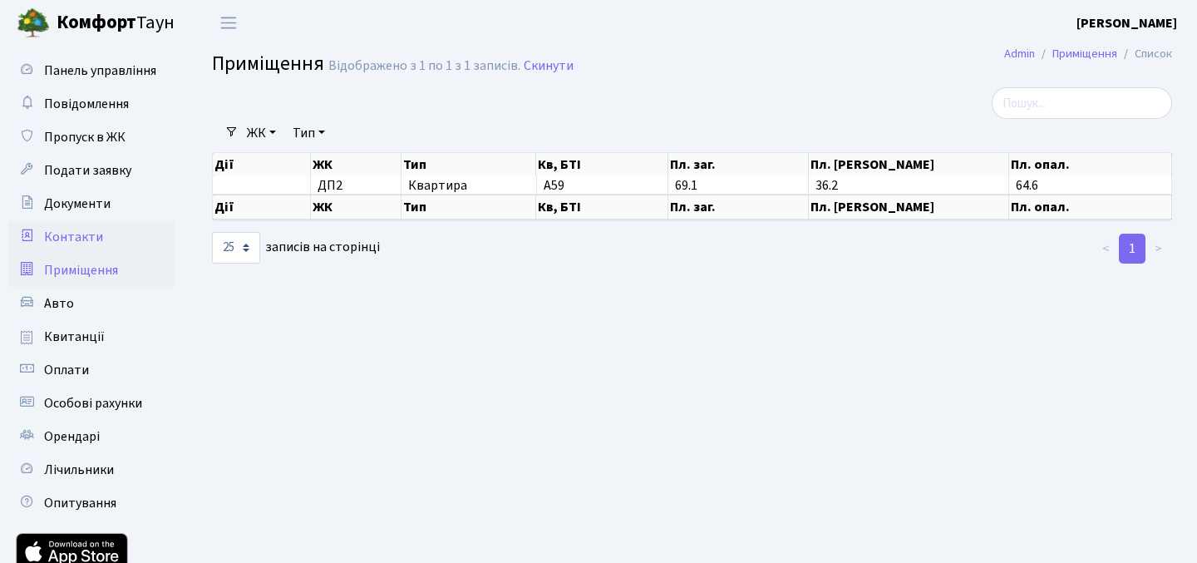
click at [95, 241] on span "Контакти" at bounding box center [73, 237] width 59 height 18
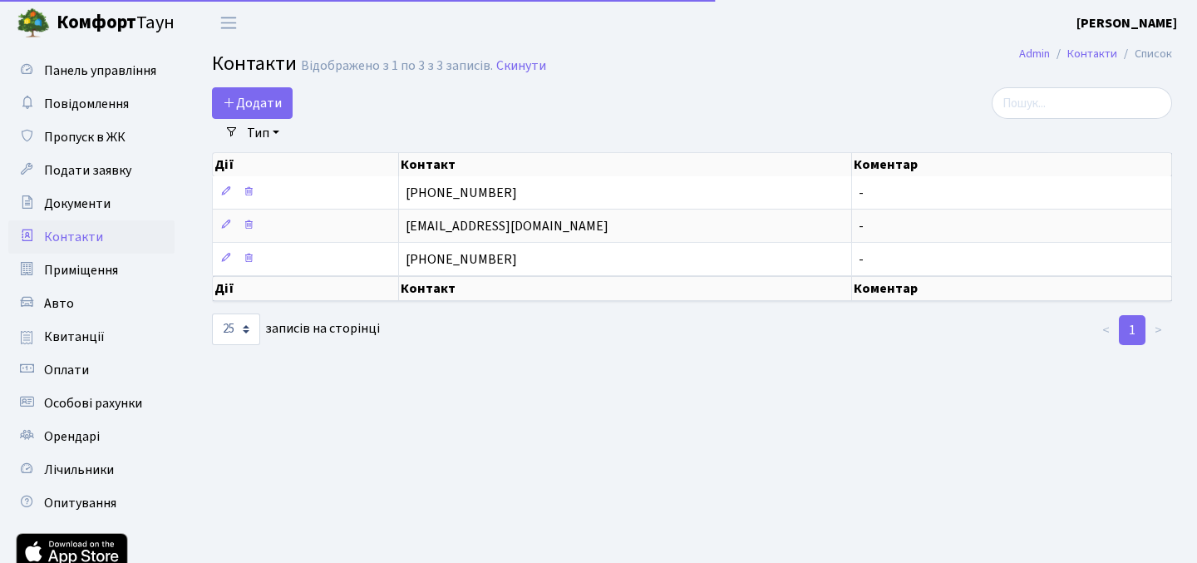
select select "25"
click at [96, 204] on span "Документи" at bounding box center [77, 204] width 66 height 18
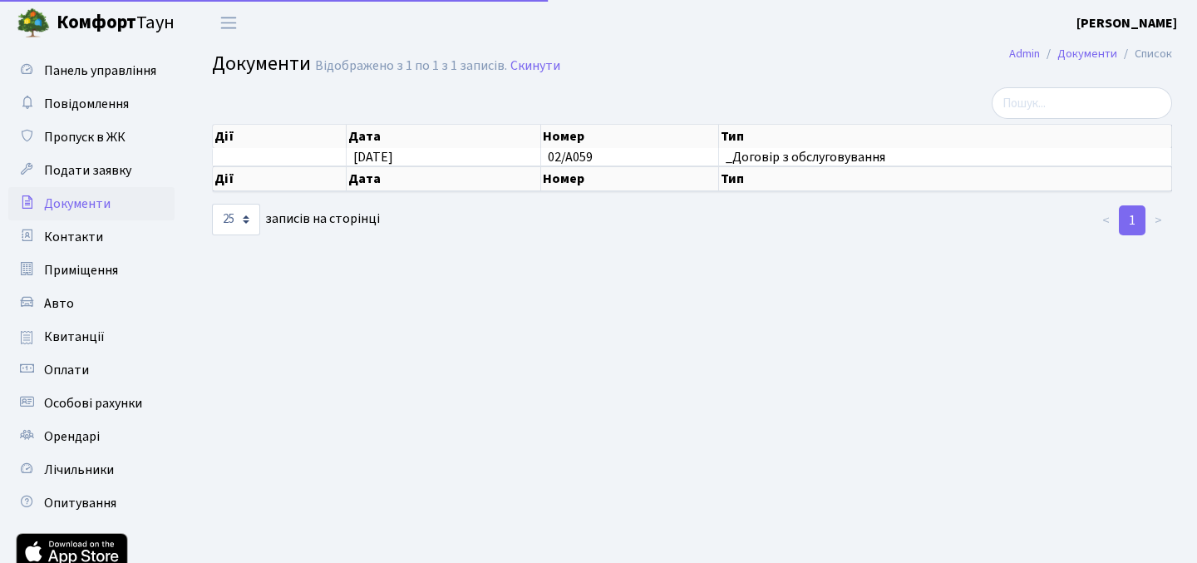
select select "25"
click at [105, 169] on span "Подати заявку" at bounding box center [87, 170] width 87 height 18
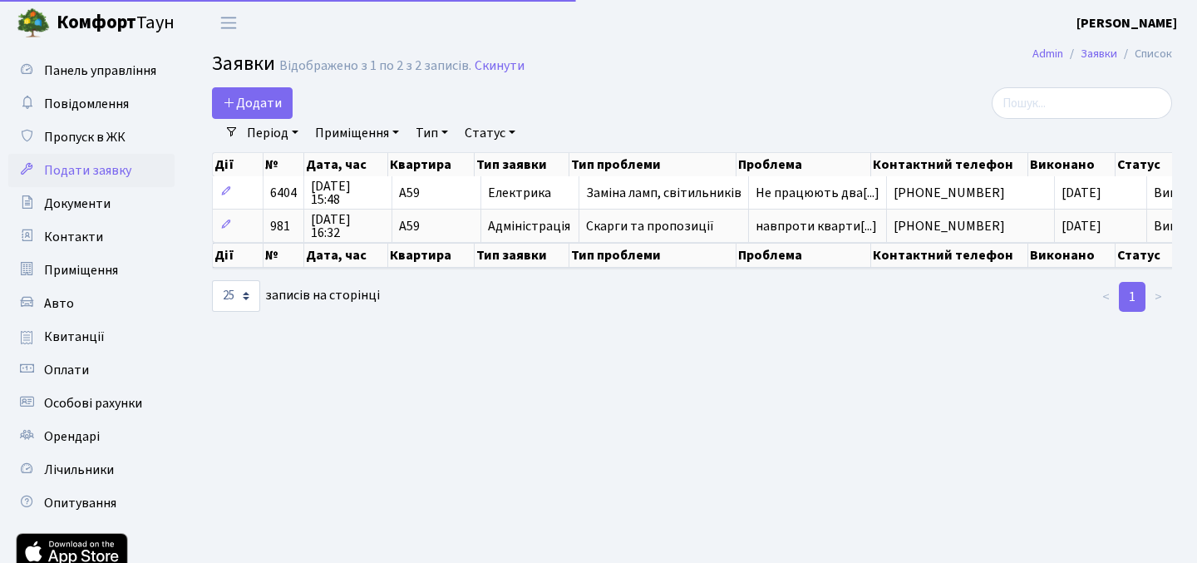
select select "25"
click at [115, 135] on span "Пропуск в ЖК" at bounding box center [84, 137] width 81 height 18
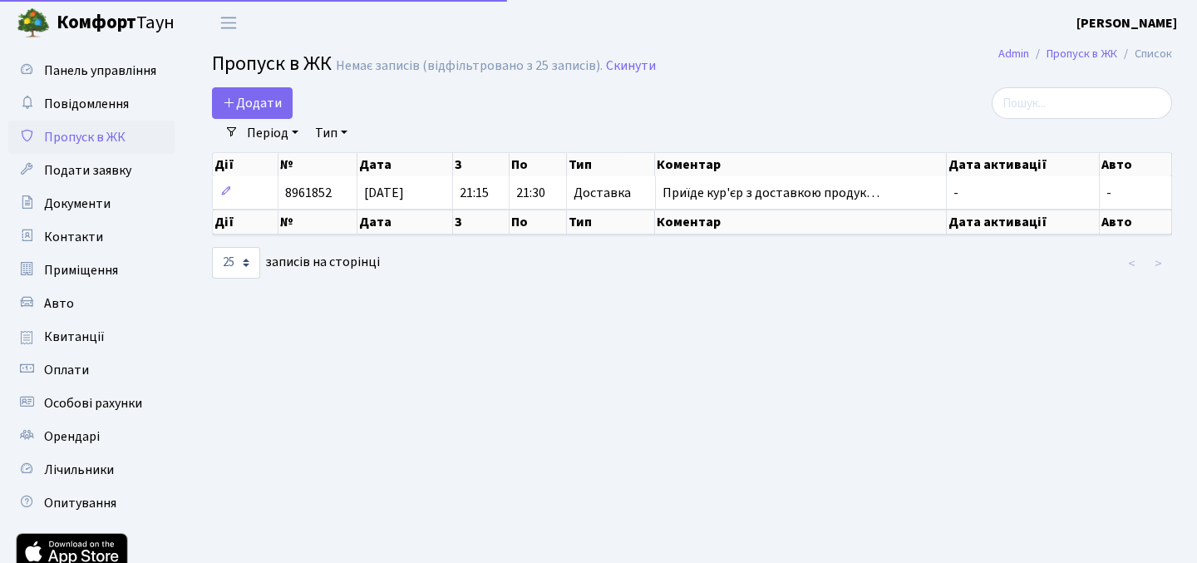
select select "25"
click at [117, 103] on span "Повідомлення" at bounding box center [86, 104] width 85 height 18
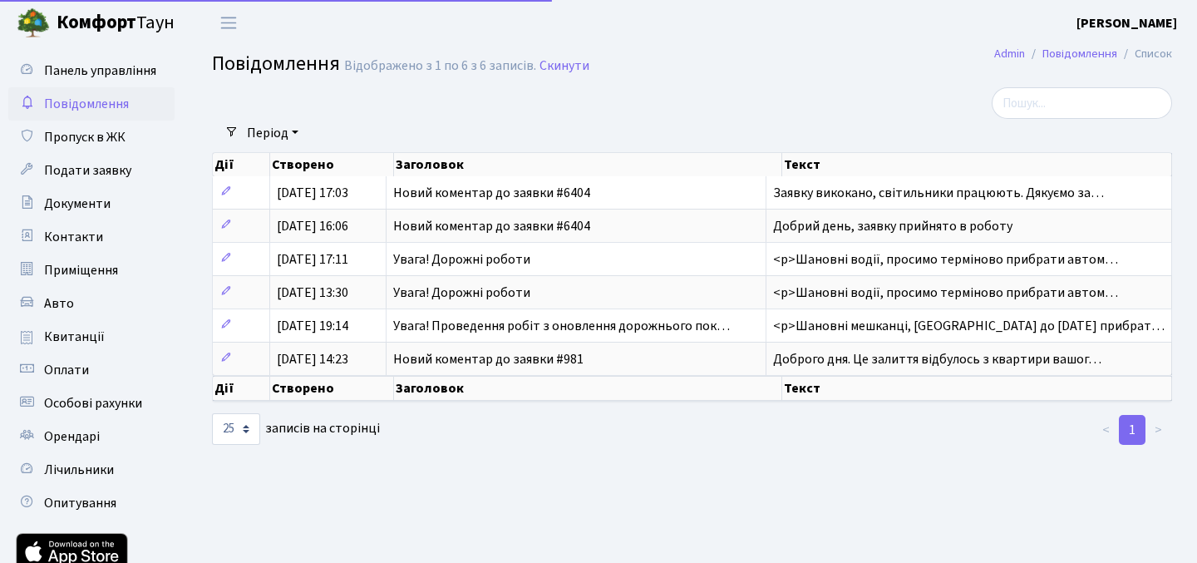
select select "25"
click at [116, 81] on link "Панель управління" at bounding box center [91, 70] width 166 height 33
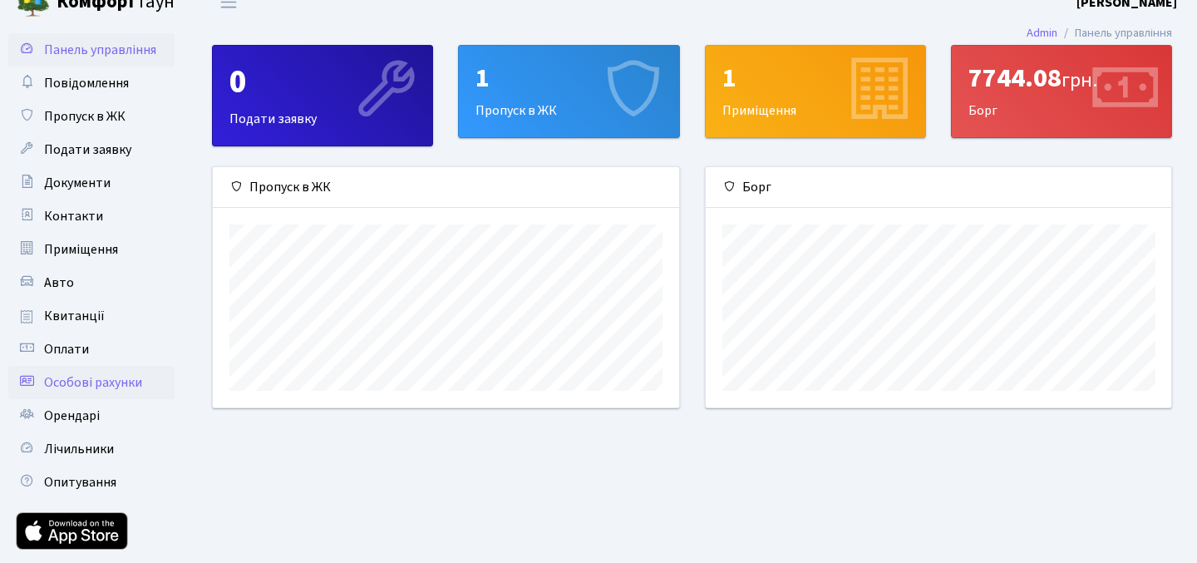
scroll to position [27, 0]
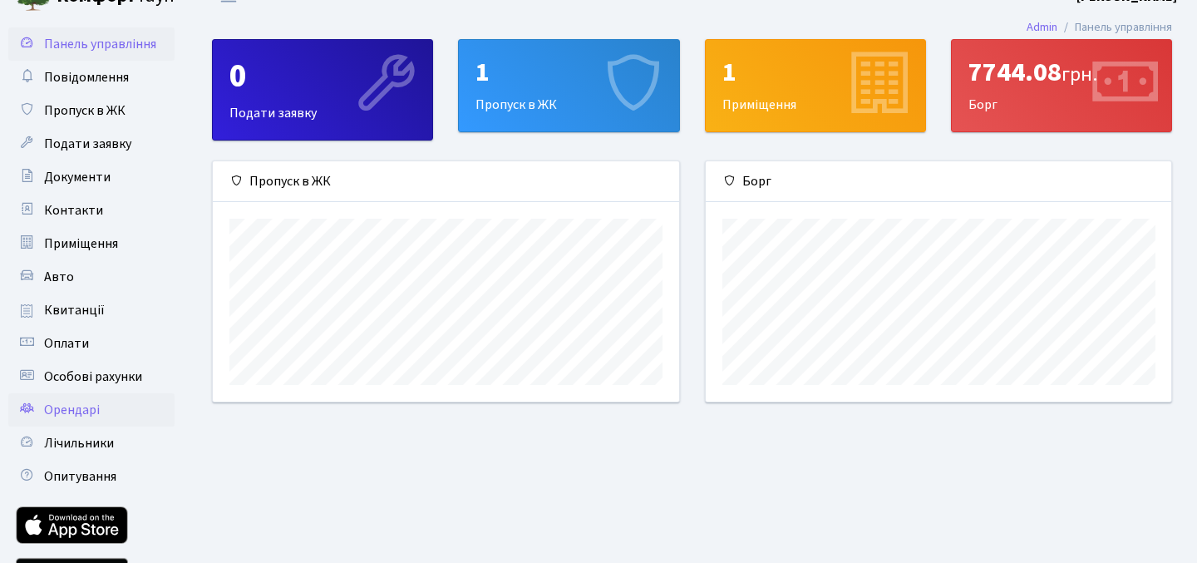
click at [96, 411] on span "Орендарі" at bounding box center [72, 410] width 56 height 18
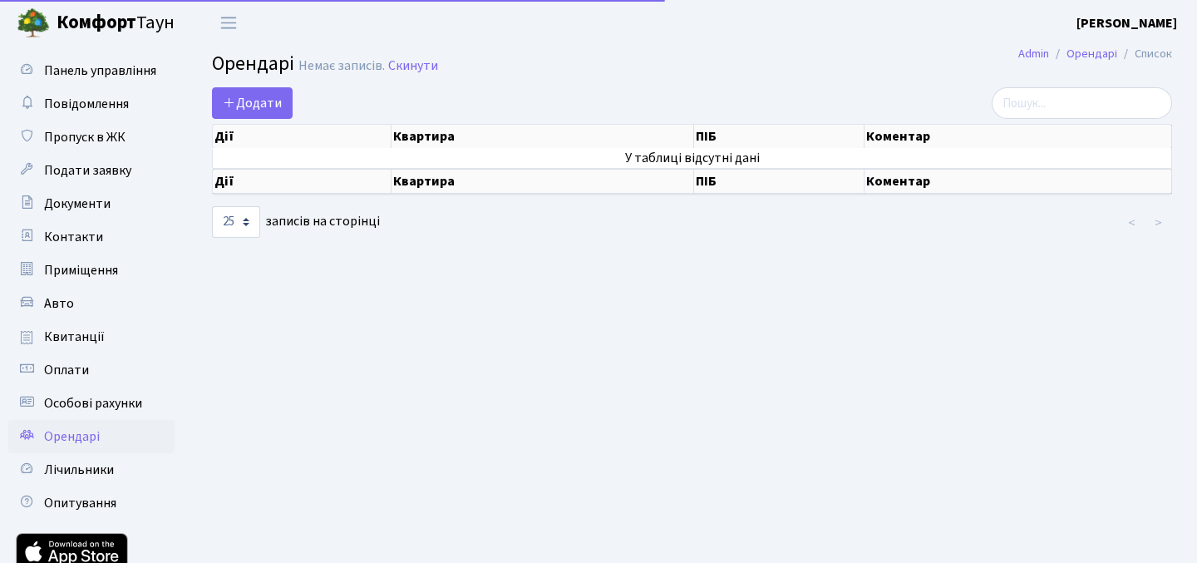
select select "25"
click at [106, 469] on span "Лічильники" at bounding box center [79, 469] width 70 height 18
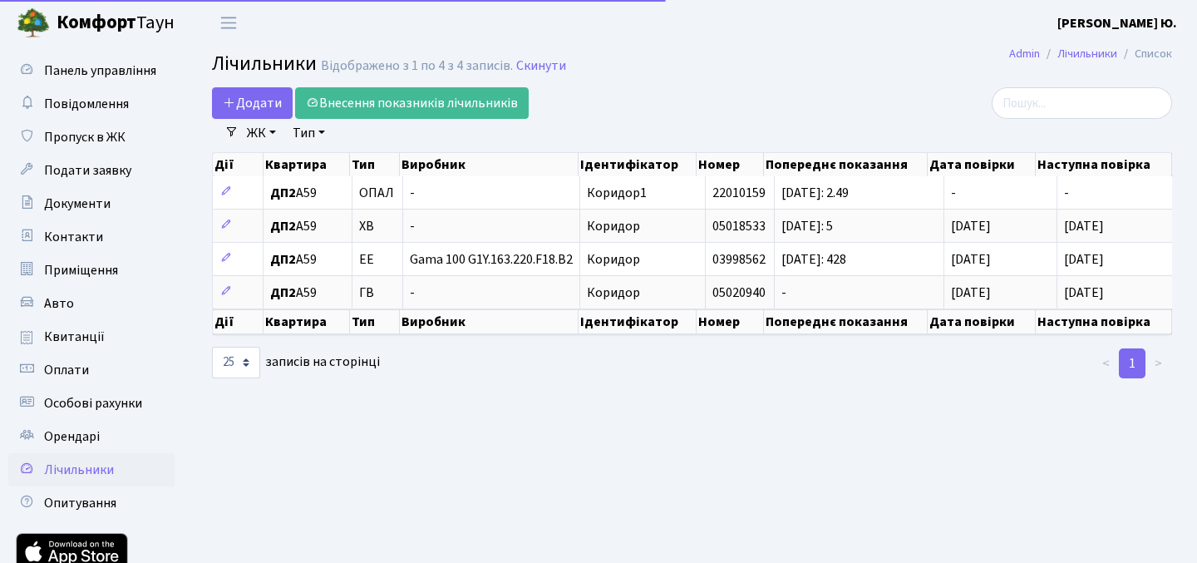
select select "25"
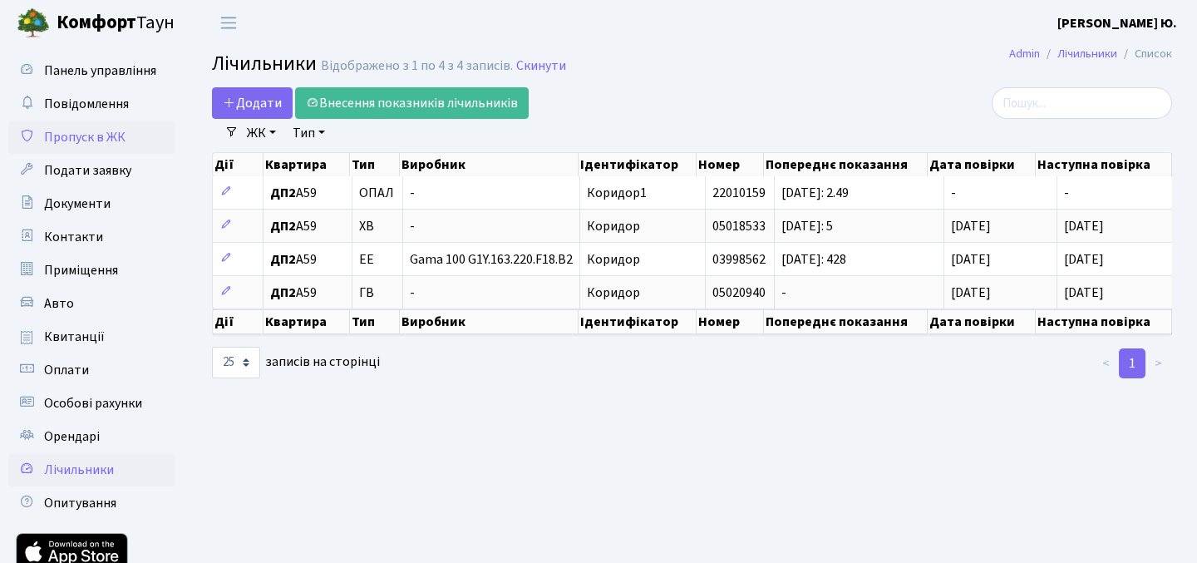
click at [117, 141] on span "Пропуск в ЖК" at bounding box center [84, 137] width 81 height 18
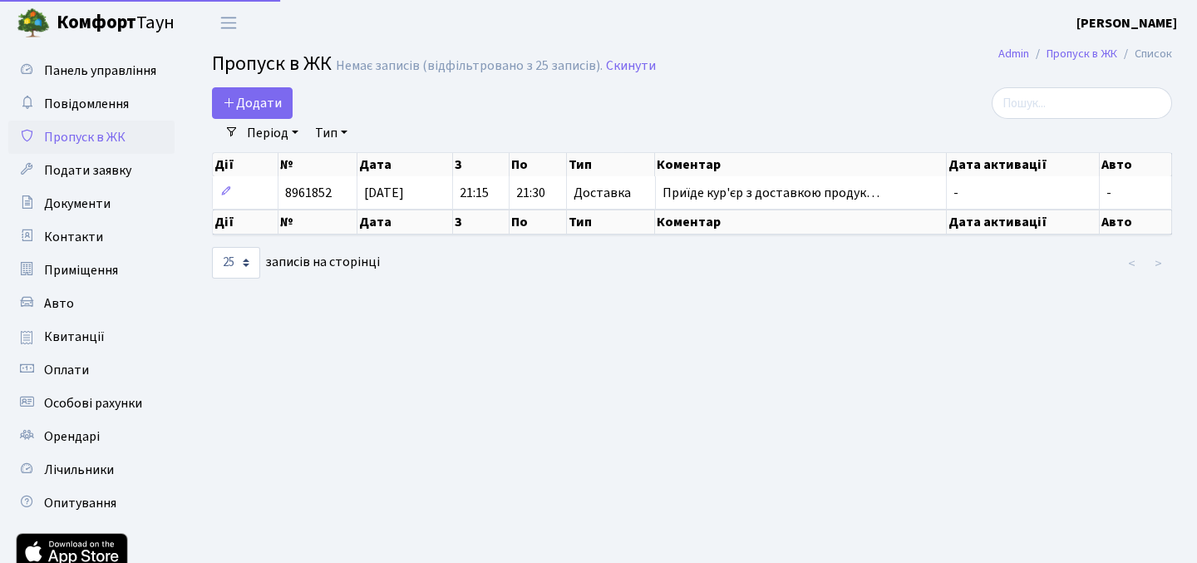
select select "25"
